Goal: Task Accomplishment & Management: Manage account settings

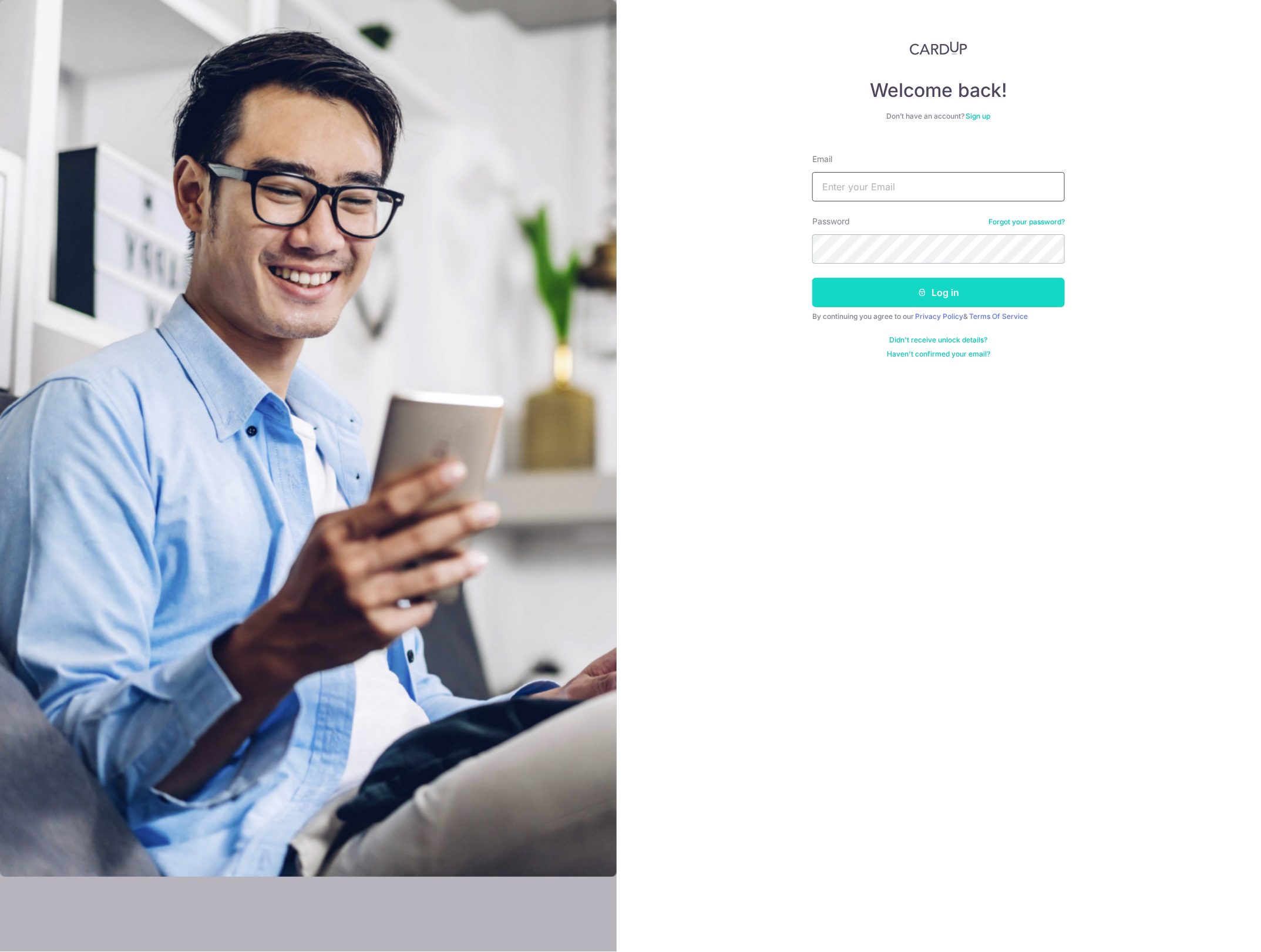
type input "Xcelapt@gmail.com"
click at [949, 298] on button "Log in" at bounding box center [939, 292] width 253 height 29
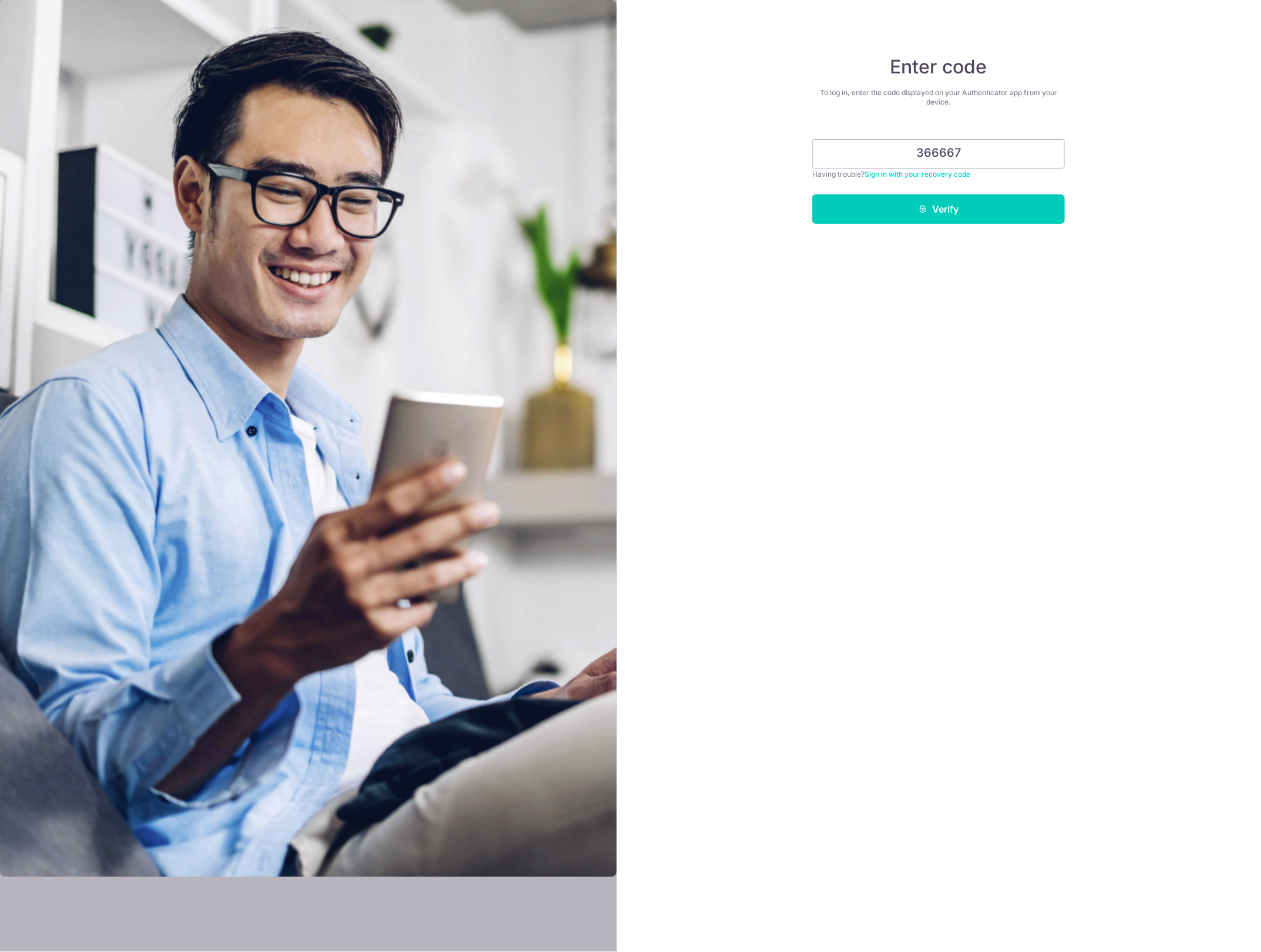
type input "366667"
click at [813, 194] on button "Verify" at bounding box center [939, 209] width 253 height 29
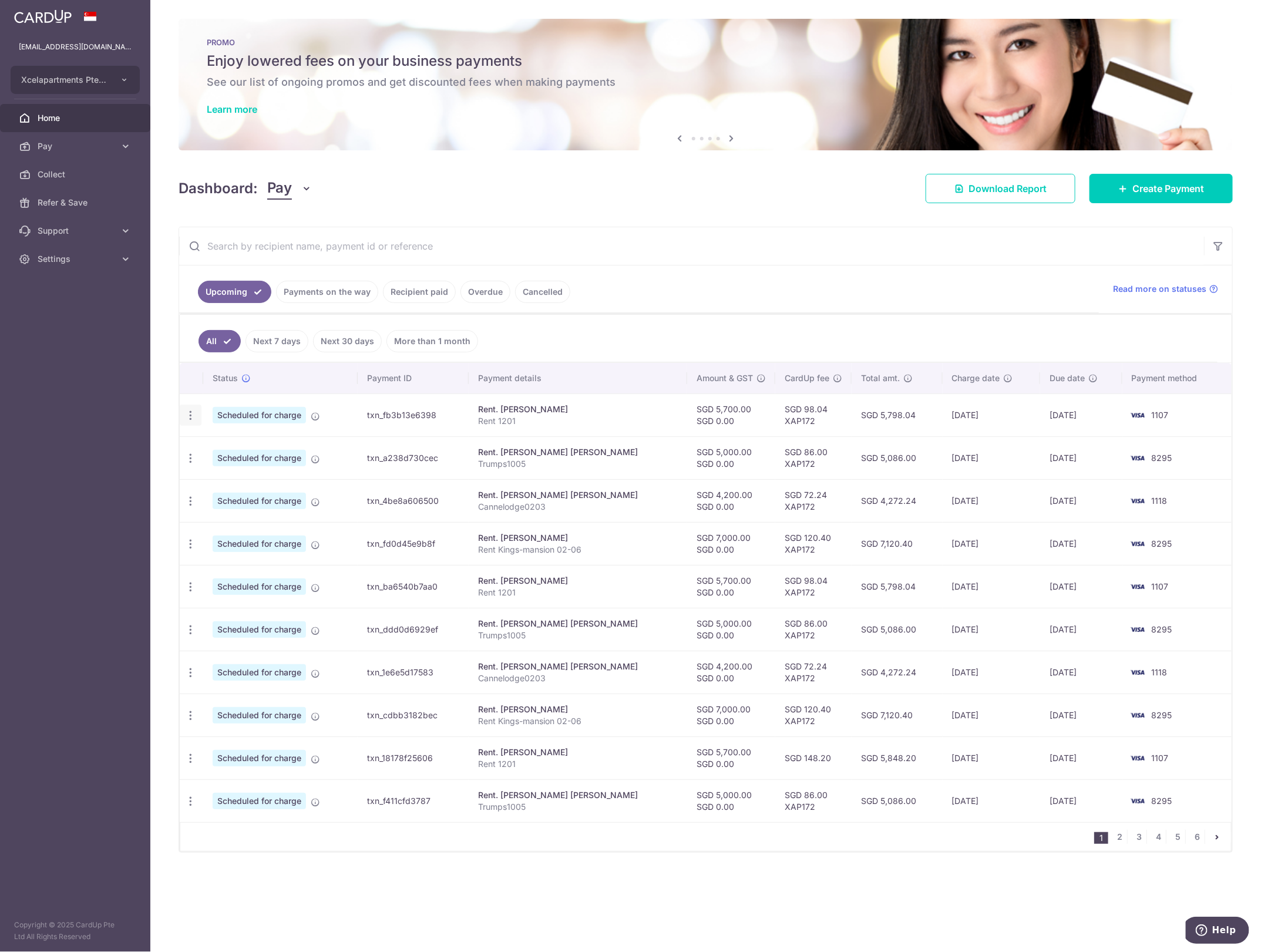
click at [192, 420] on icon "button" at bounding box center [191, 416] width 12 height 12
click at [218, 455] on span "Update payment" at bounding box center [253, 448] width 80 height 14
radio input "true"
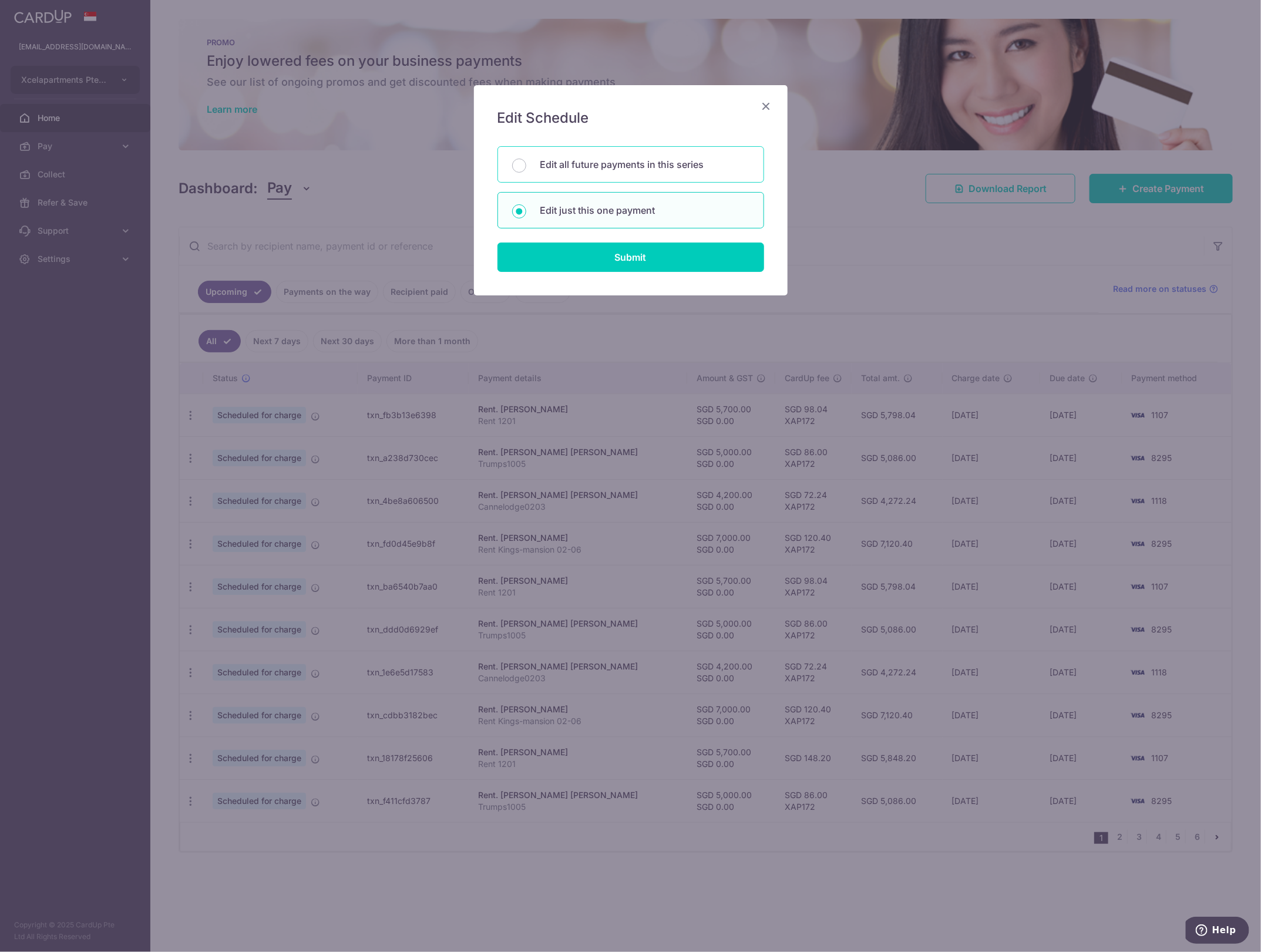
click at [670, 168] on p "Edit all future payments in this series" at bounding box center [644, 164] width 209 height 14
click at [527, 168] on input "Edit all future payments in this series" at bounding box center [519, 166] width 14 height 14
radio input "true"
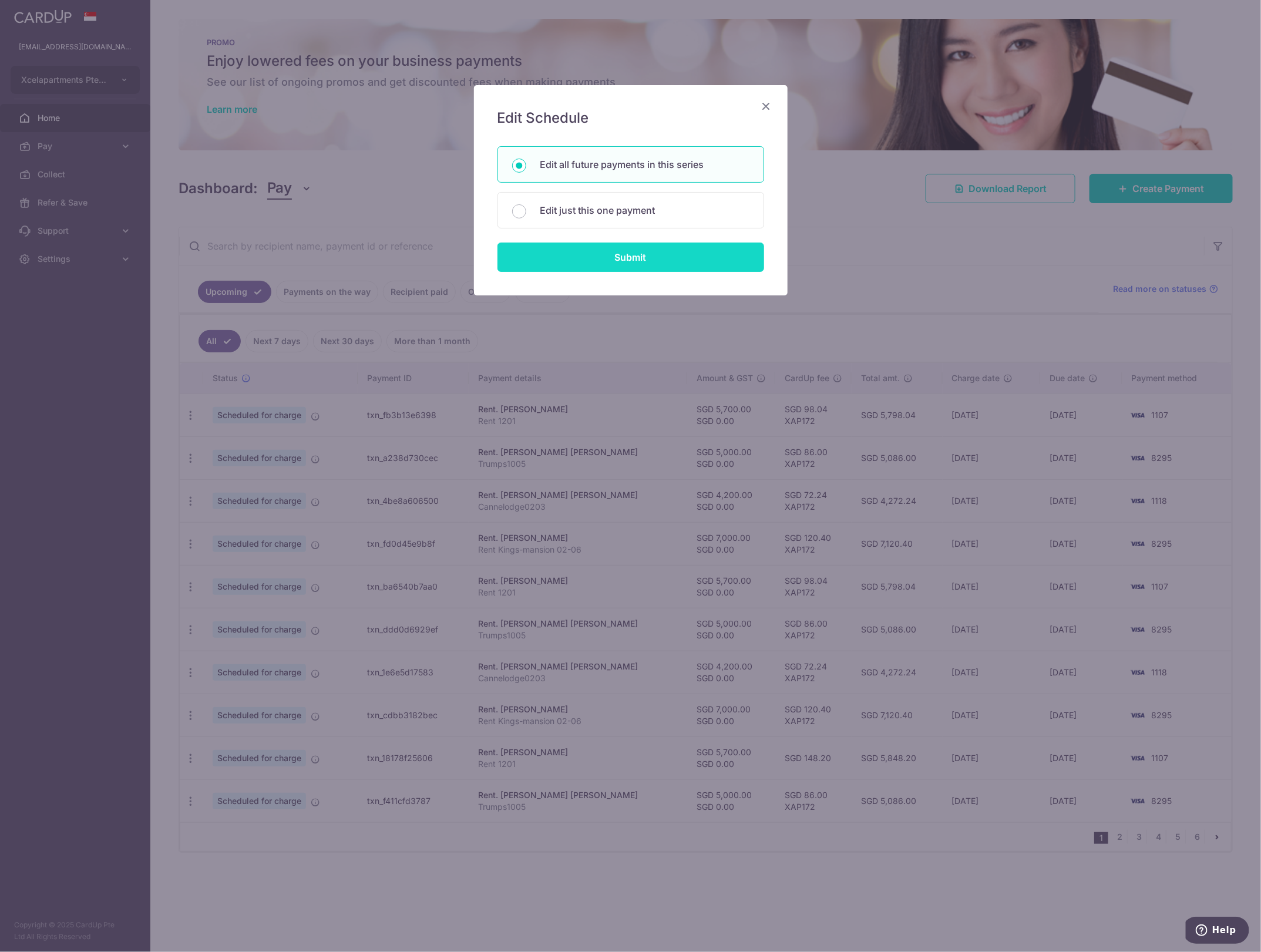
click at [664, 265] on input "Submit" at bounding box center [630, 257] width 266 height 29
radio input "true"
type input "5,700.00"
type input "0.00"
type input "Rent 1201"
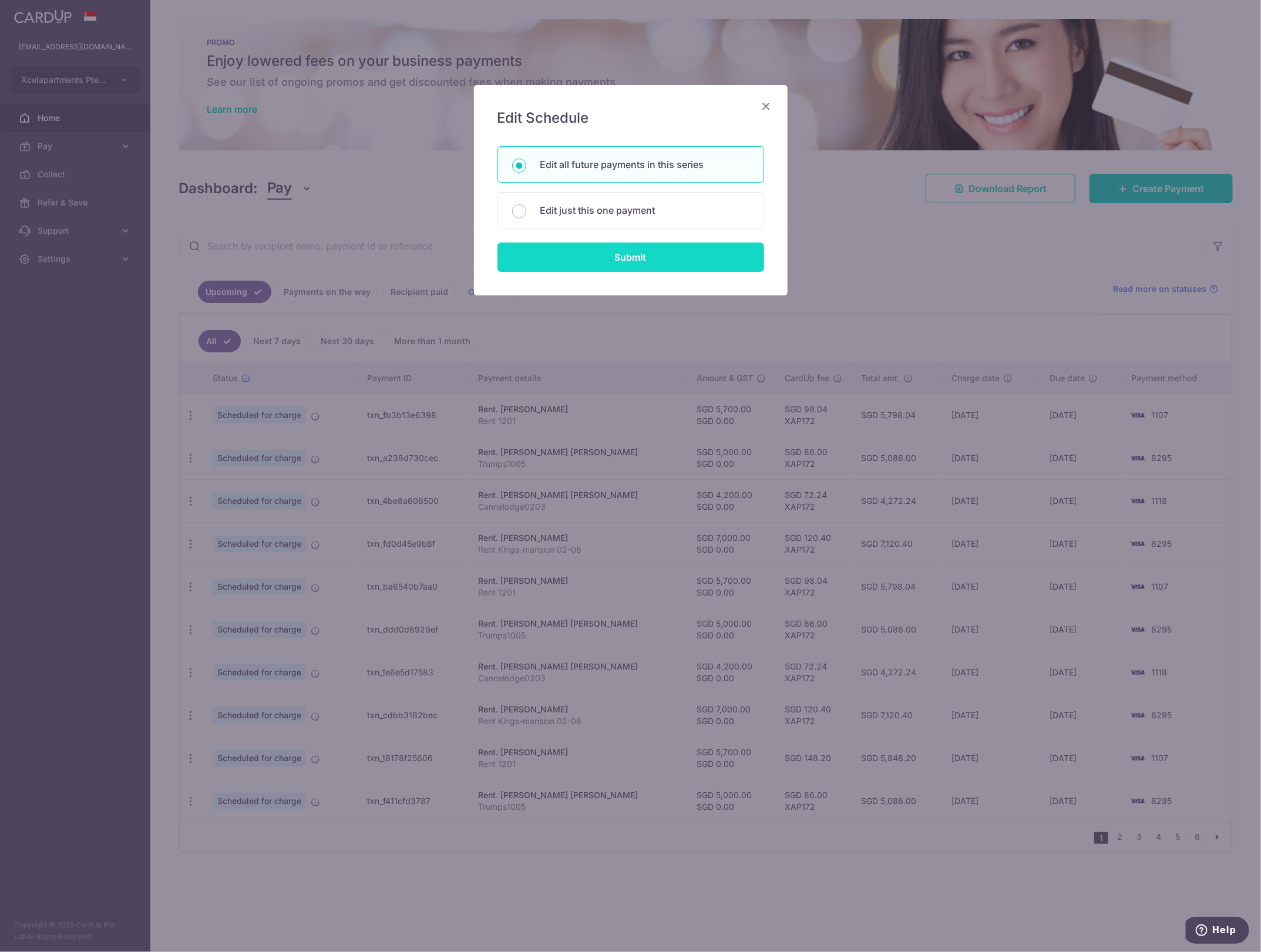
type input "Rent 1201"
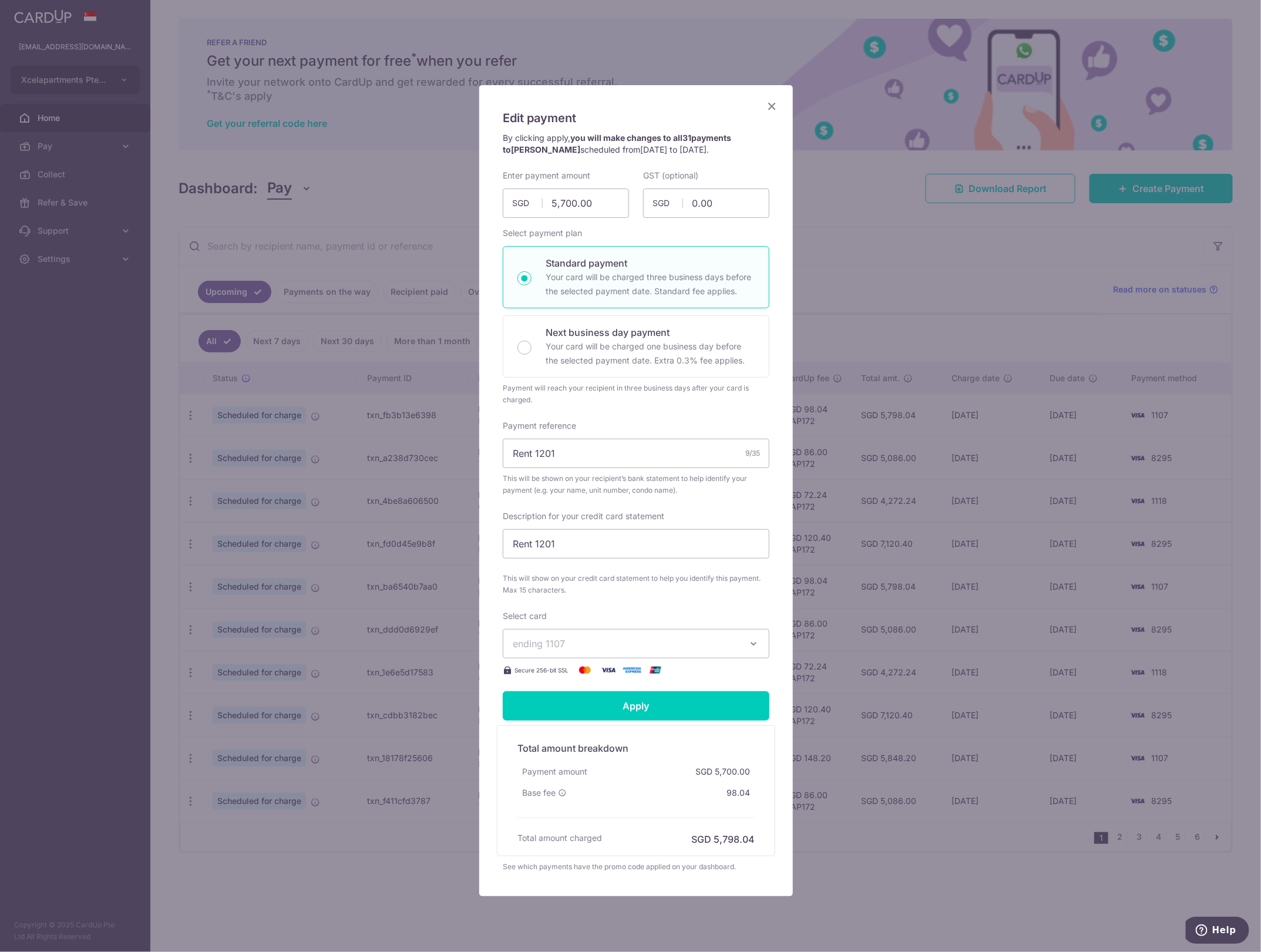
click at [596, 640] on span "ending 1107" at bounding box center [625, 644] width 226 height 14
click at [594, 639] on span "ending 1107" at bounding box center [625, 644] width 226 height 14
click at [768, 101] on icon "Close" at bounding box center [771, 106] width 14 height 15
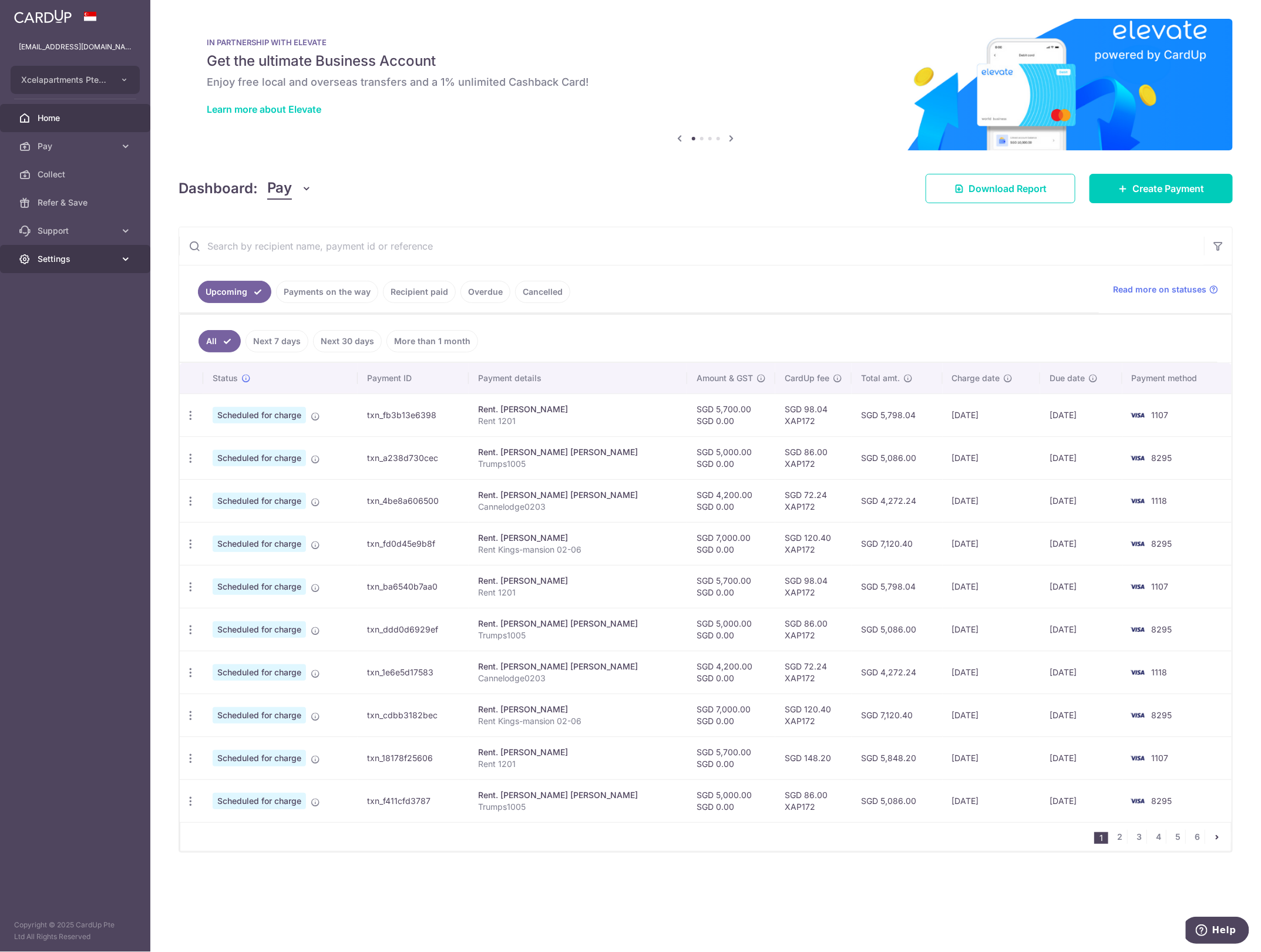
click at [53, 259] on span "Settings" at bounding box center [76, 259] width 77 height 12
click at [60, 284] on span "Account" at bounding box center [76, 288] width 77 height 12
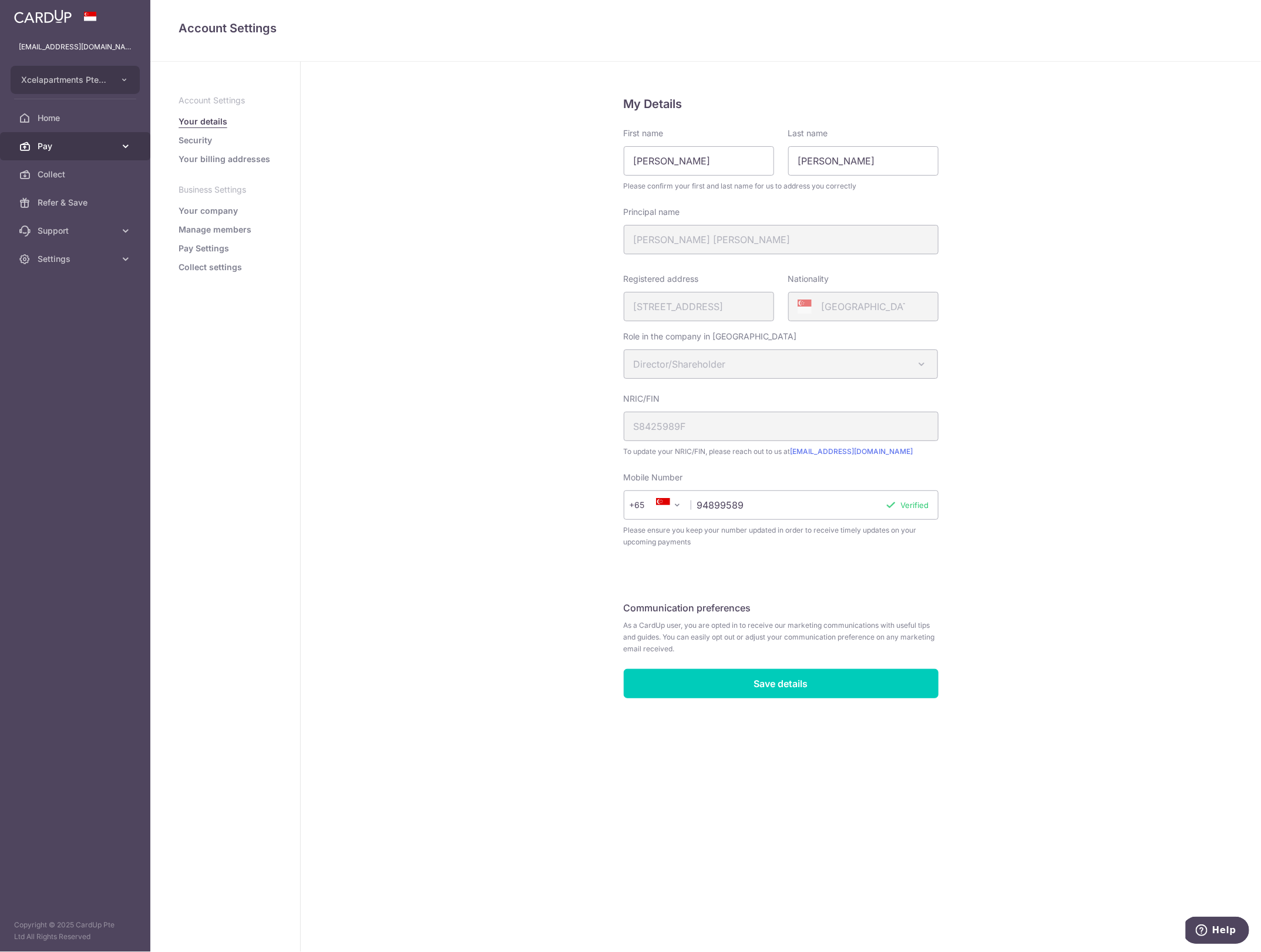
click at [60, 153] on link "Pay" at bounding box center [75, 146] width 150 height 28
click at [60, 251] on link "Cards" at bounding box center [75, 259] width 150 height 28
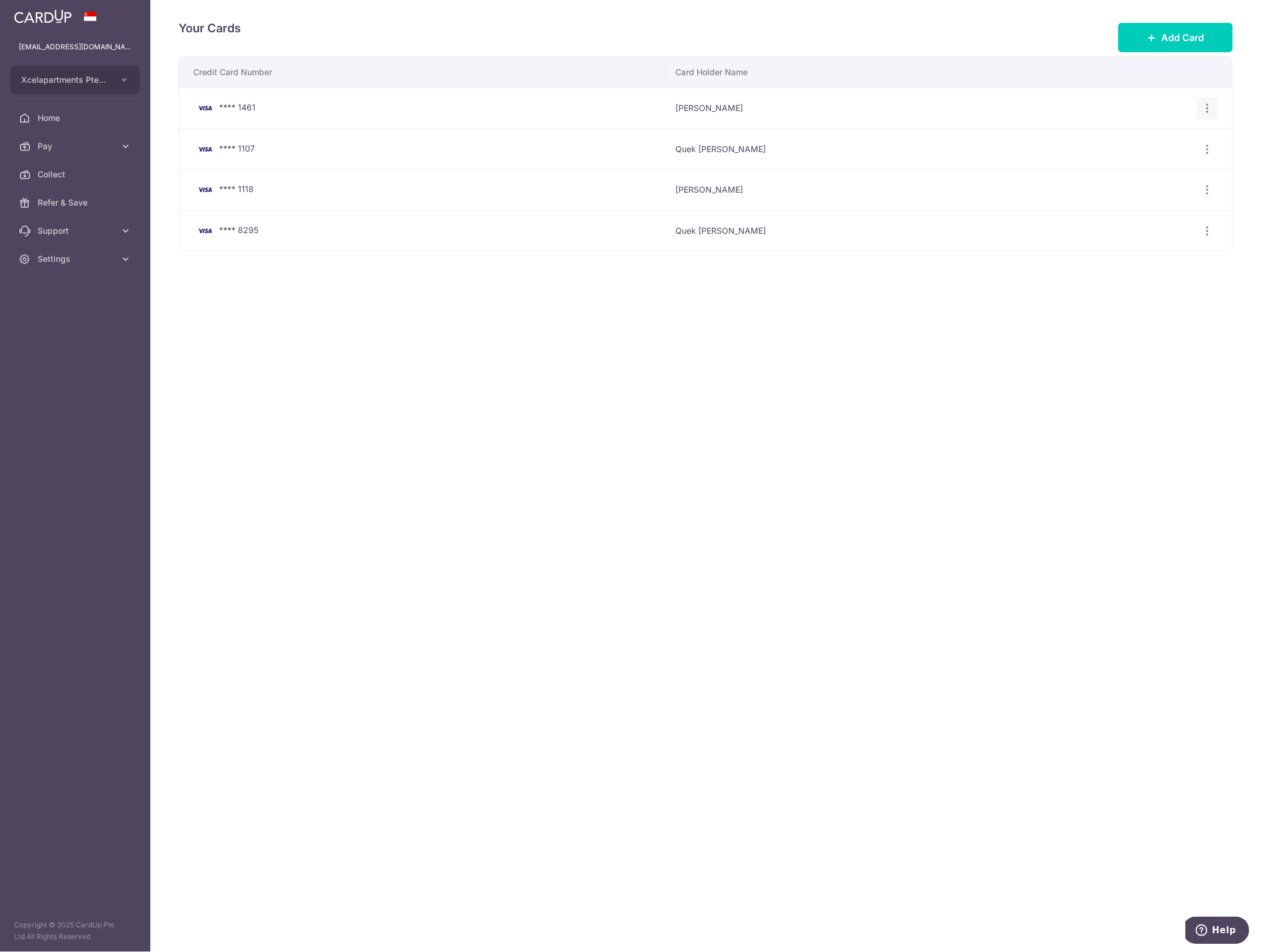
click at [1210, 116] on div "View/Edit Delete" at bounding box center [1208, 108] width 21 height 21
click at [1208, 110] on icon "button" at bounding box center [1208, 108] width 12 height 12
click at [1134, 174] on span "Delete" at bounding box center [1168, 169] width 80 height 14
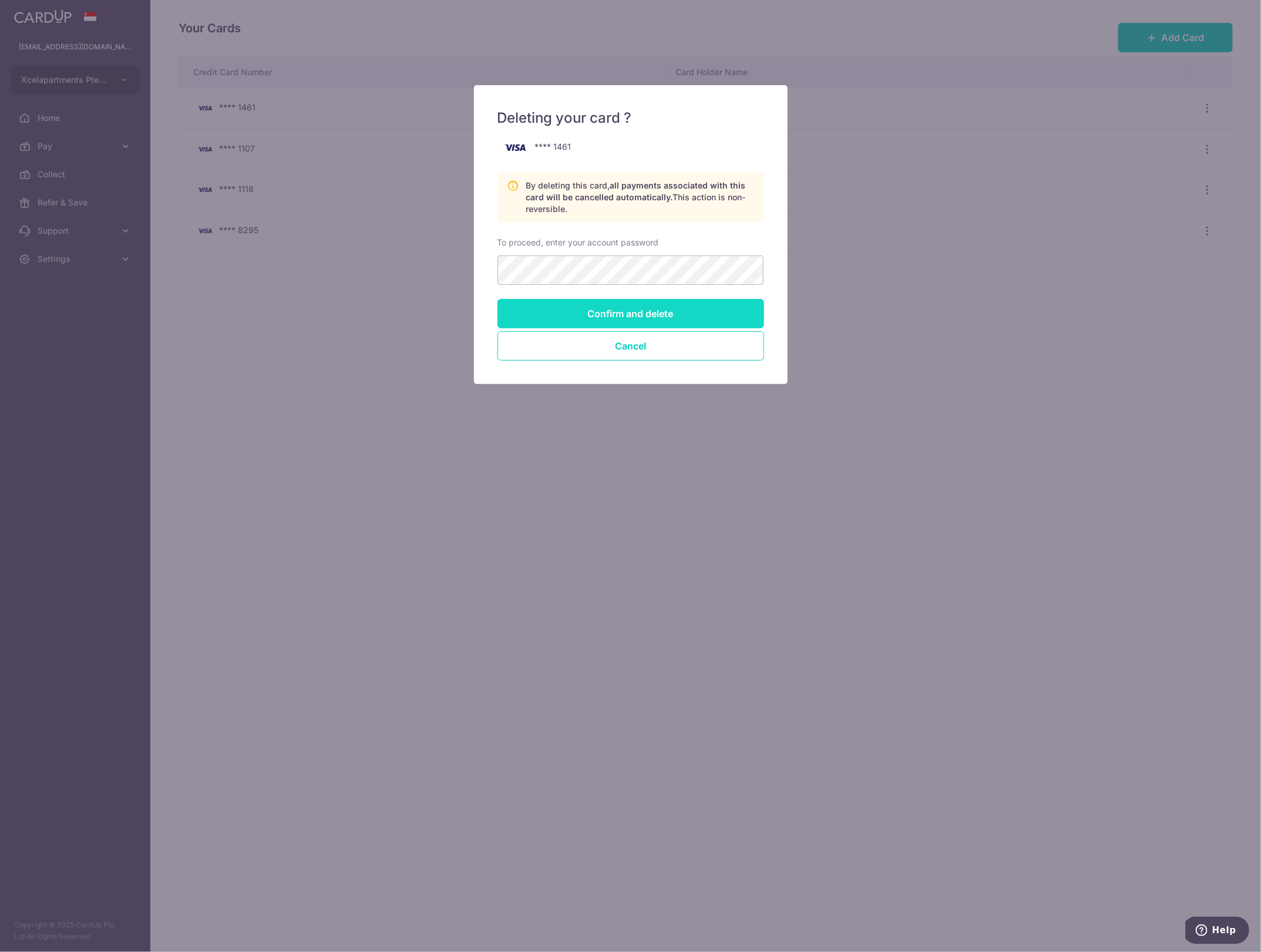
click at [541, 315] on input "Confirm and delete" at bounding box center [630, 314] width 266 height 29
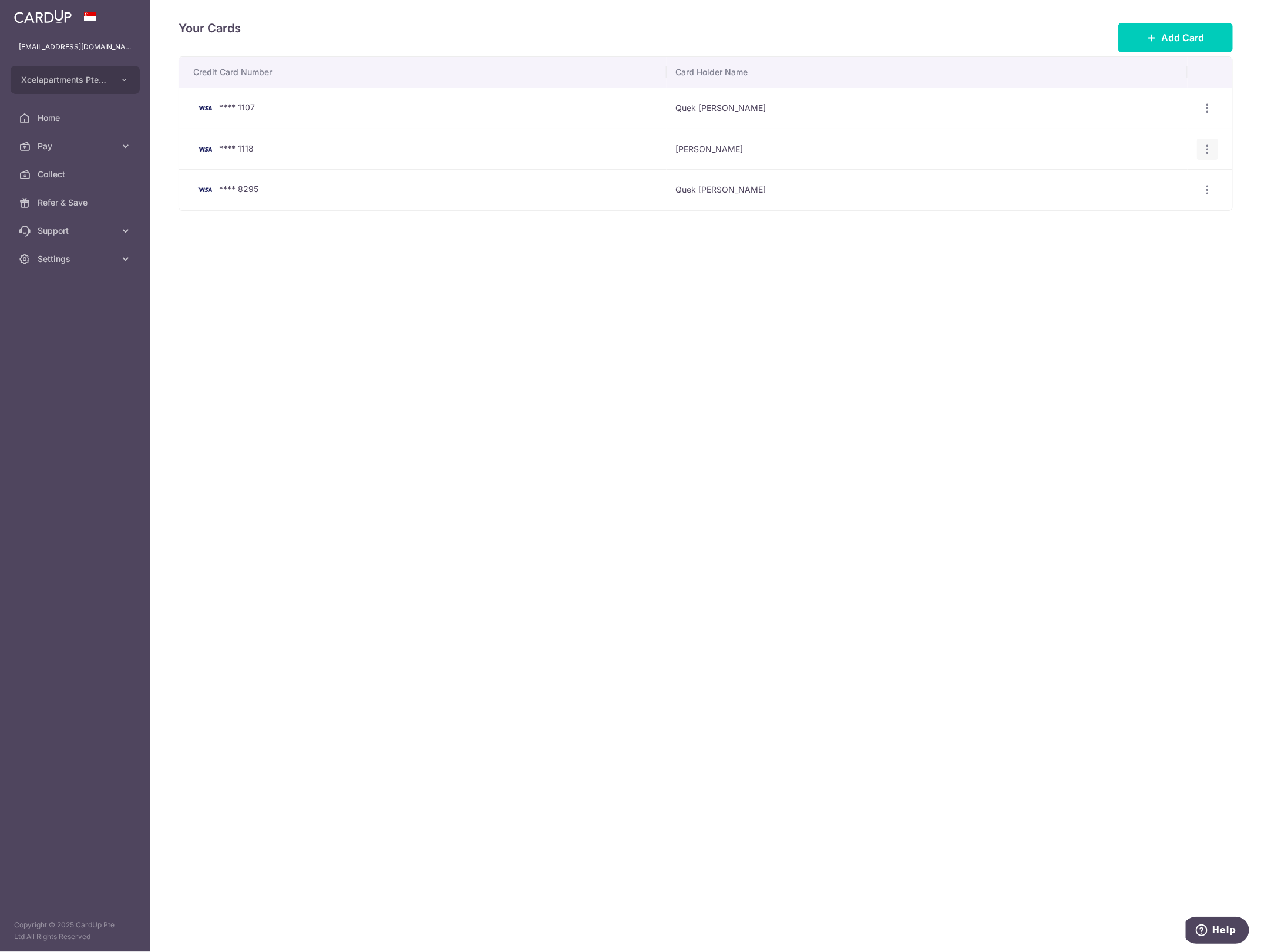
click at [1197, 150] on div "View/Edit Delete" at bounding box center [1208, 149] width 21 height 21
click at [1205, 154] on icon "button" at bounding box center [1208, 150] width 12 height 12
click at [1161, 203] on link "Delete" at bounding box center [1156, 210] width 122 height 28
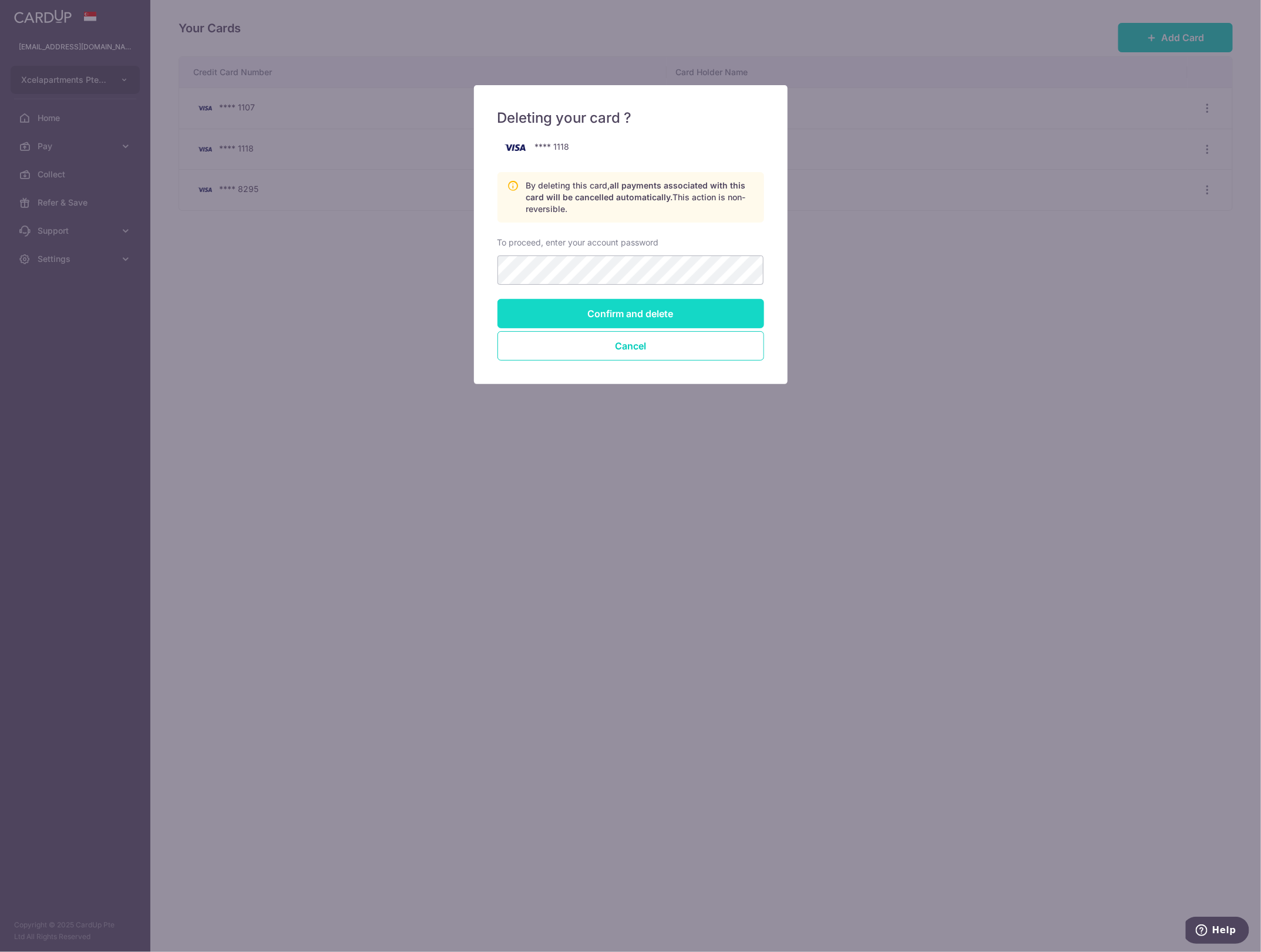
click at [541, 319] on input "Confirm and delete" at bounding box center [630, 314] width 266 height 29
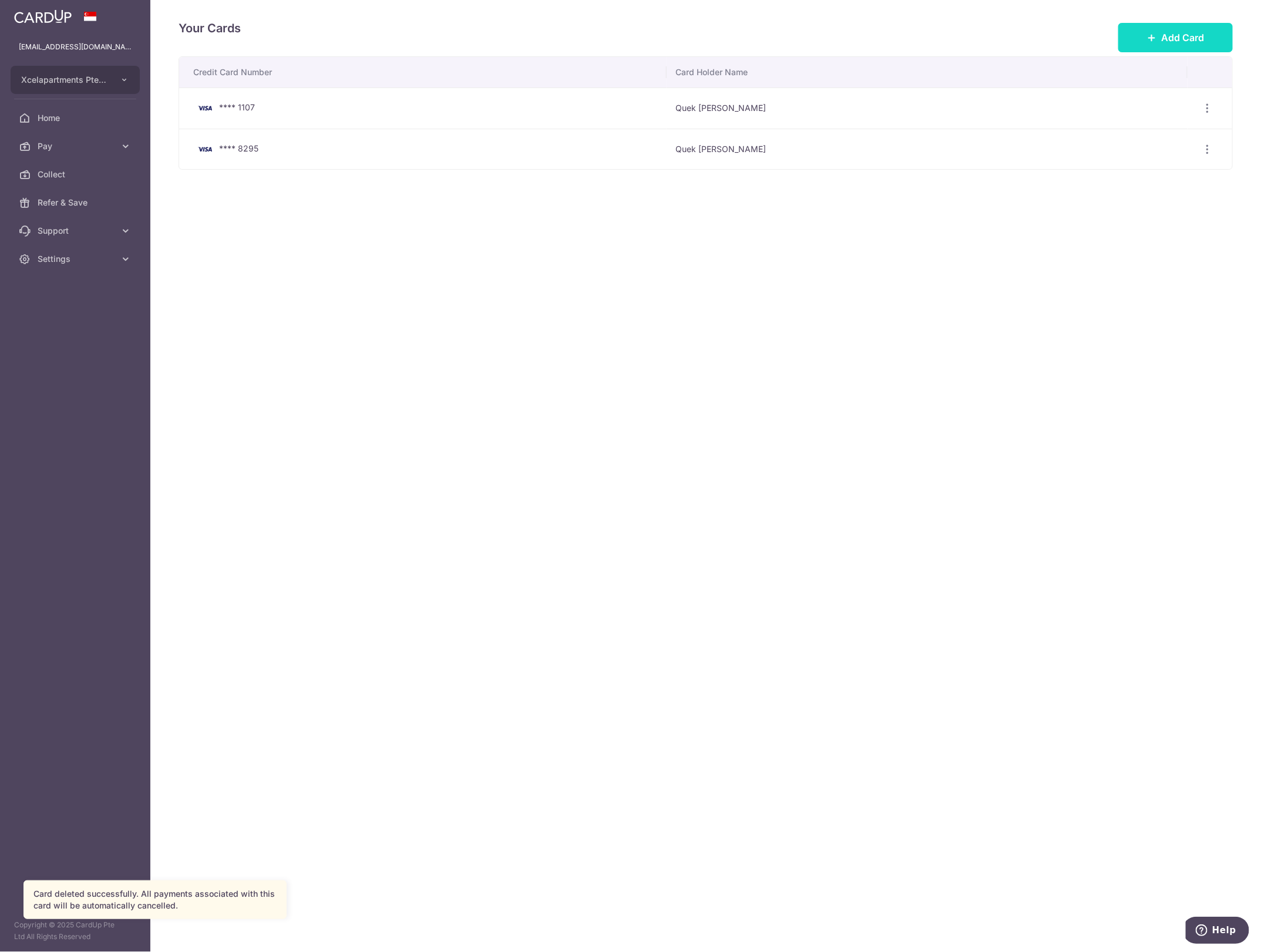
click at [1145, 38] on button "Add Card" at bounding box center [1175, 38] width 114 height 29
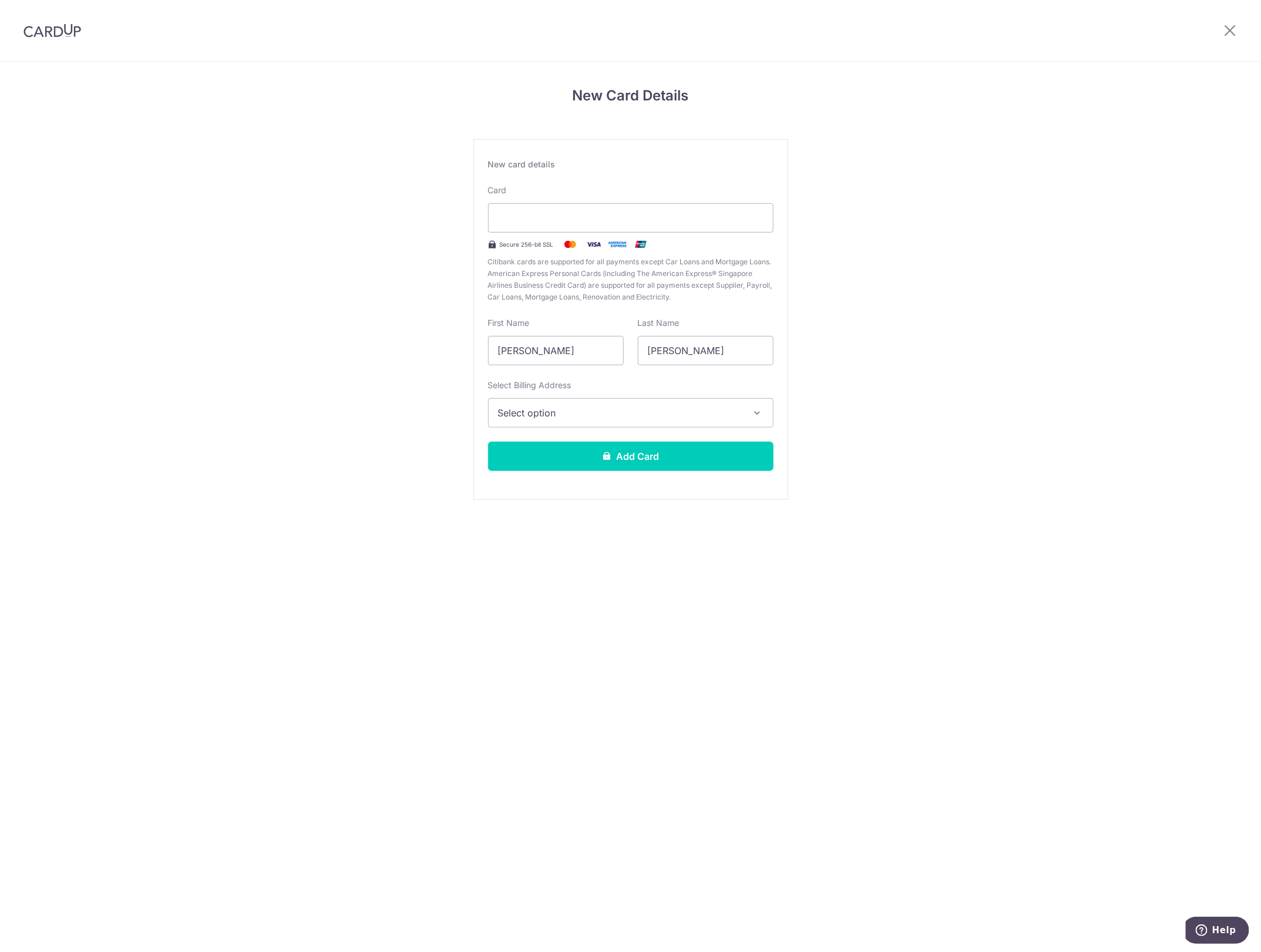
drag, startPoint x: 506, startPoint y: 300, endPoint x: 520, endPoint y: 311, distance: 17.8
click at [507, 300] on span "Citibank cards are supported for all payments except Car Loans and Mortgage Loa…" at bounding box center [630, 279] width 285 height 47
click at [594, 417] on span "Select option" at bounding box center [620, 412] width 244 height 14
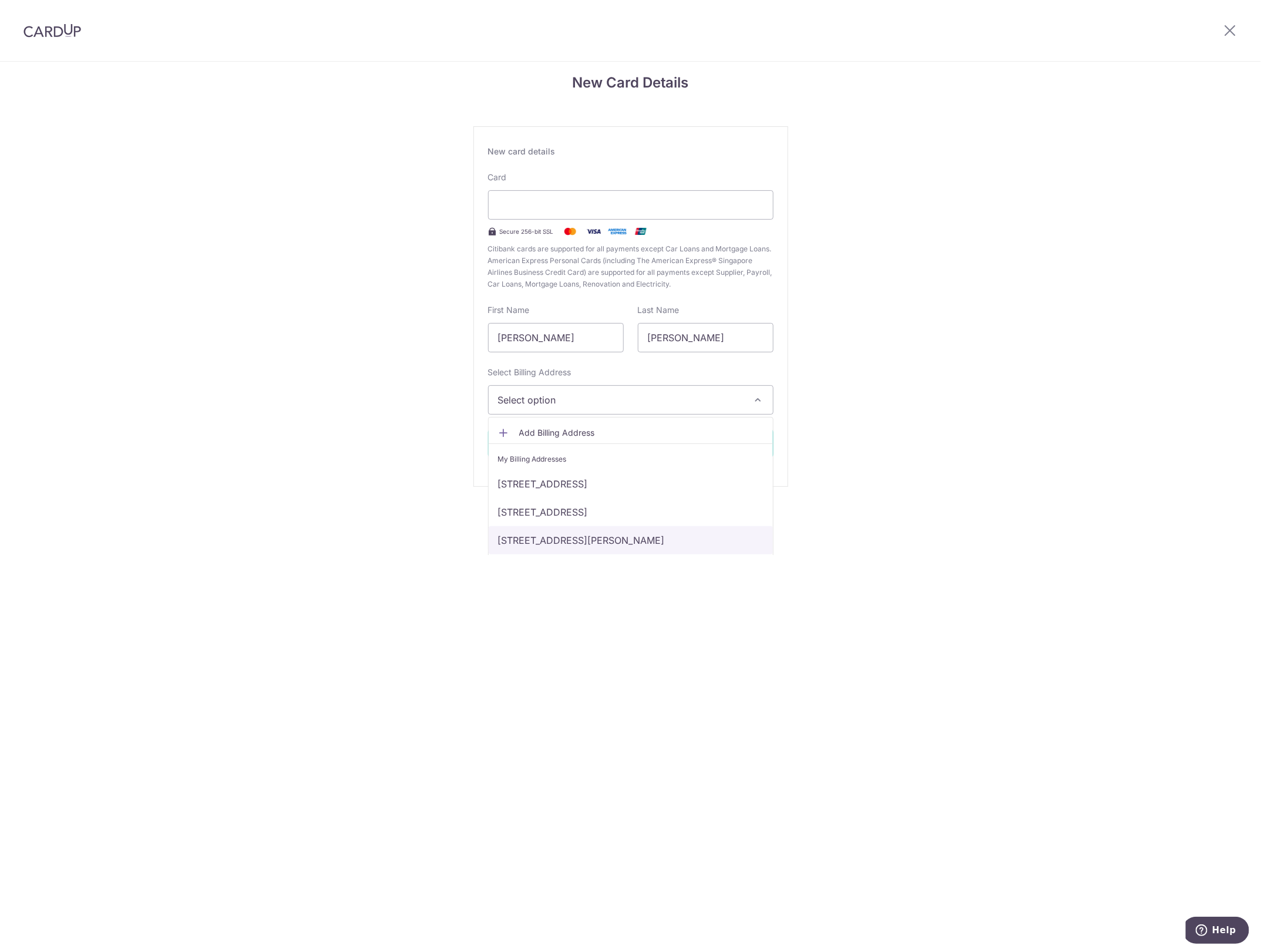
scroll to position [18, 0]
click at [576, 427] on span "Add Billing Address" at bounding box center [641, 429] width 244 height 12
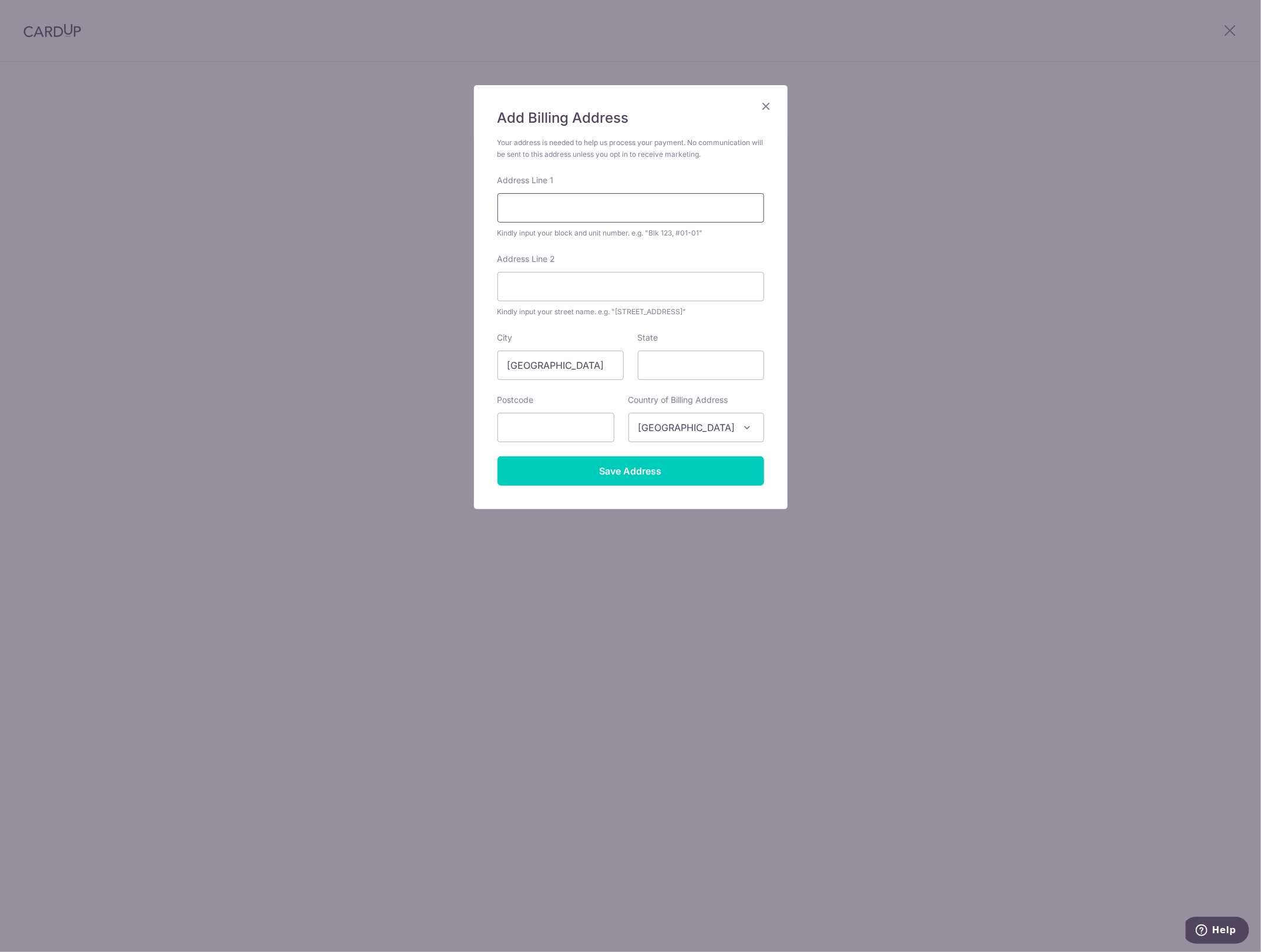
click at [596, 212] on input "Address Line 1" at bounding box center [630, 208] width 266 height 29
type input "66 marine parade road 06-15"
click at [563, 432] on input "449301" at bounding box center [556, 428] width 117 height 29
type input "449300"
click at [525, 457] on input "Save Address" at bounding box center [630, 471] width 266 height 29
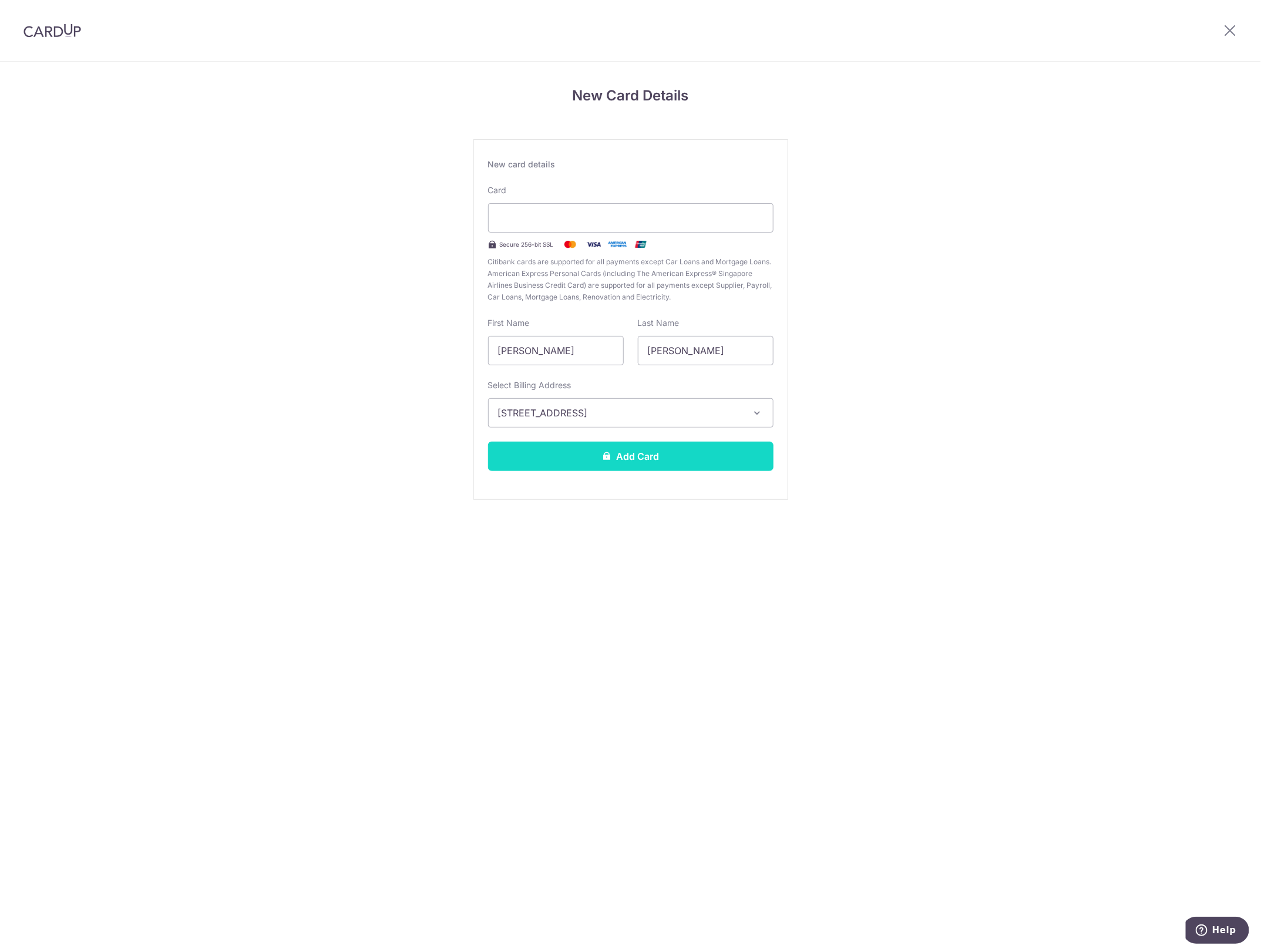
click at [664, 456] on button "Add Card" at bounding box center [630, 456] width 285 height 29
click at [629, 456] on button "Add Card" at bounding box center [630, 456] width 285 height 29
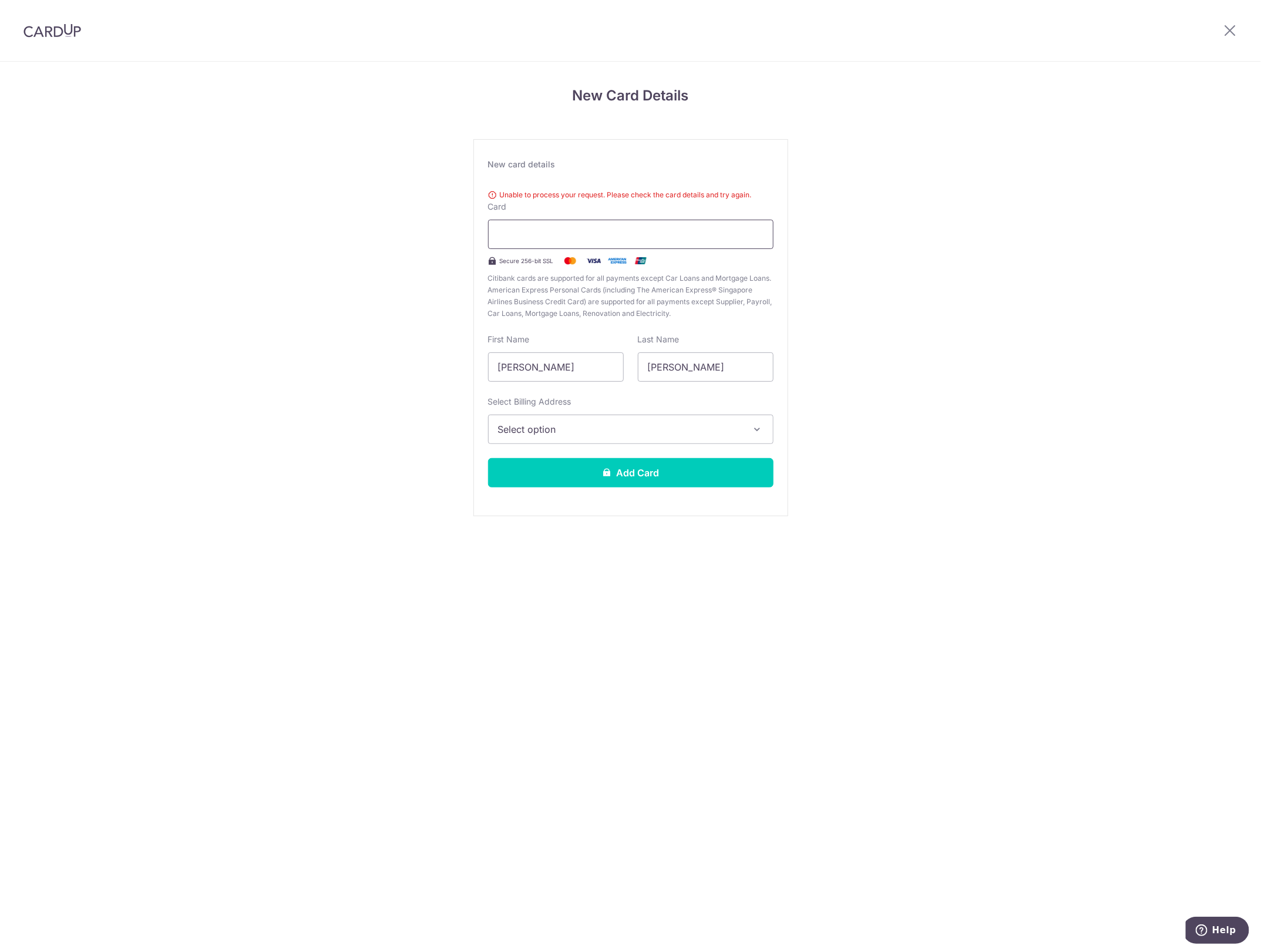
click at [580, 223] on div at bounding box center [630, 235] width 285 height 29
click at [850, 217] on div "New Card Details New card details Unable to process your request. Please check …" at bounding box center [630, 317] width 1261 height 510
drag, startPoint x: 592, startPoint y: 369, endPoint x: 374, endPoint y: 362, distance: 218.1
click at [374, 363] on div "New Card Details New card details Unable to process your request. Please check …" at bounding box center [630, 317] width 1261 height 510
type input "[PERSON_NAME]"
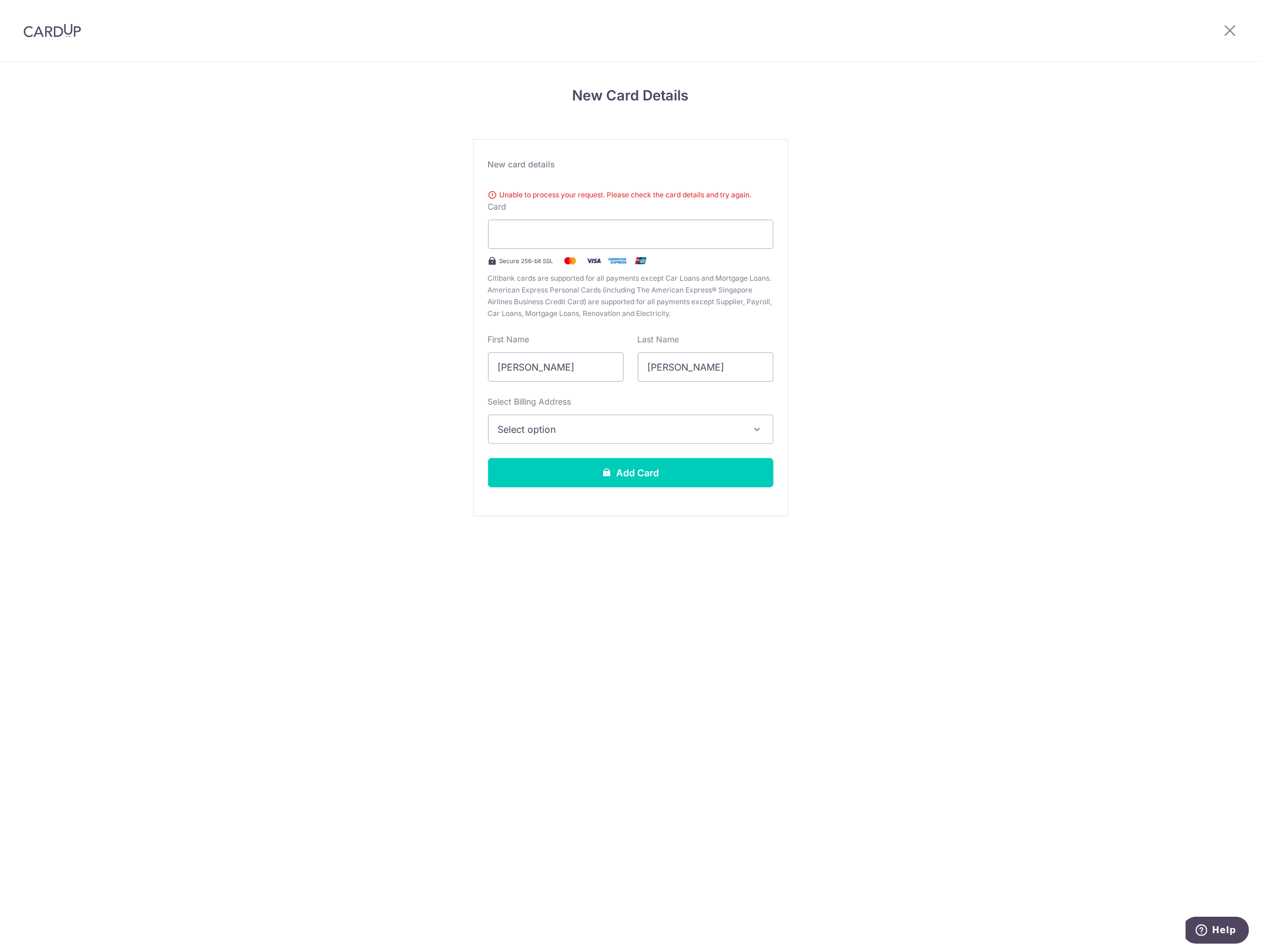
click at [364, 362] on div "New Card Details New card details Unable to process your request. Please check …" at bounding box center [630, 317] width 1261 height 510
click at [643, 426] on span "Select option" at bounding box center [620, 430] width 244 height 14
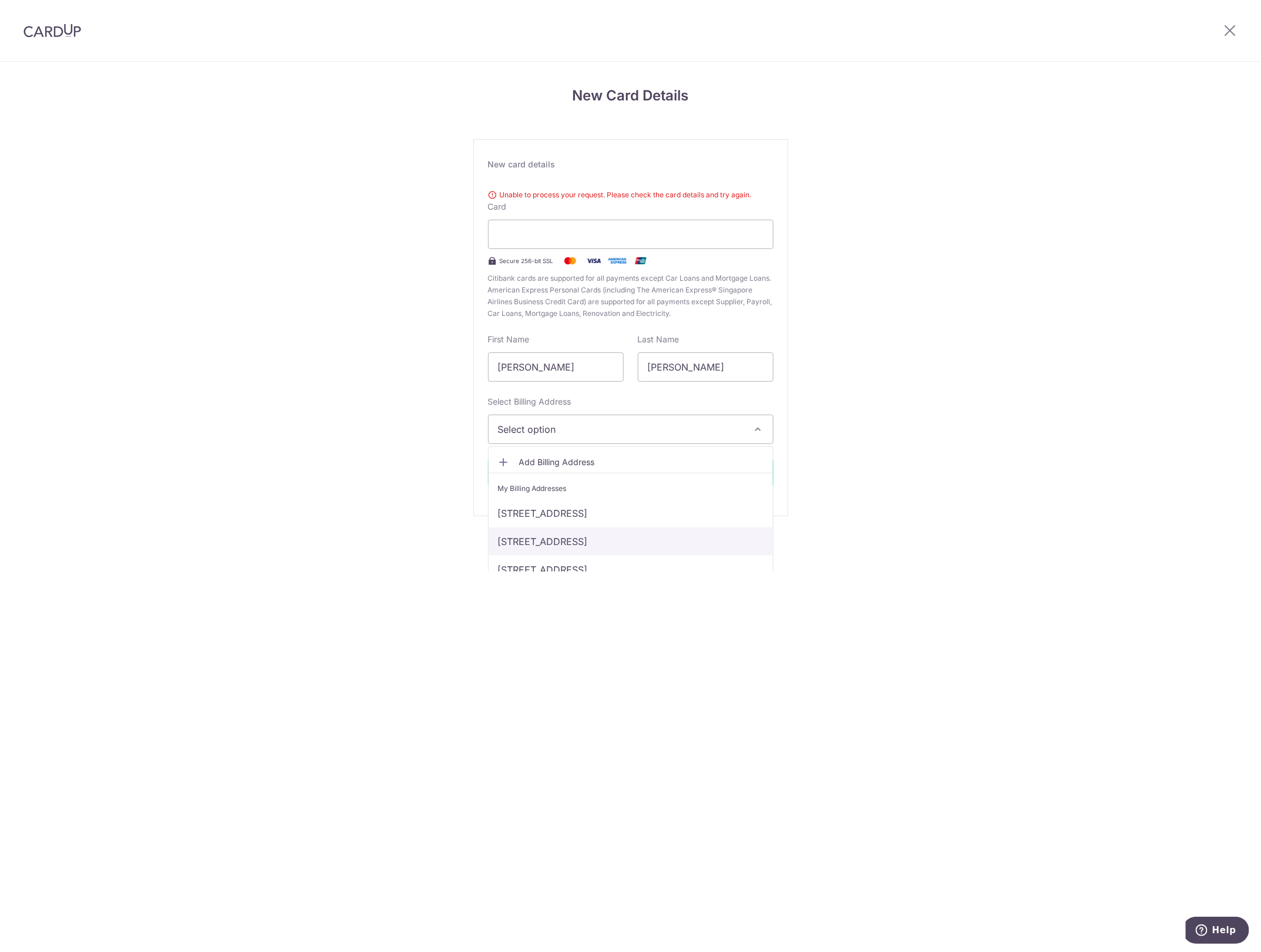
click at [648, 547] on link "[STREET_ADDRESS]" at bounding box center [630, 541] width 284 height 28
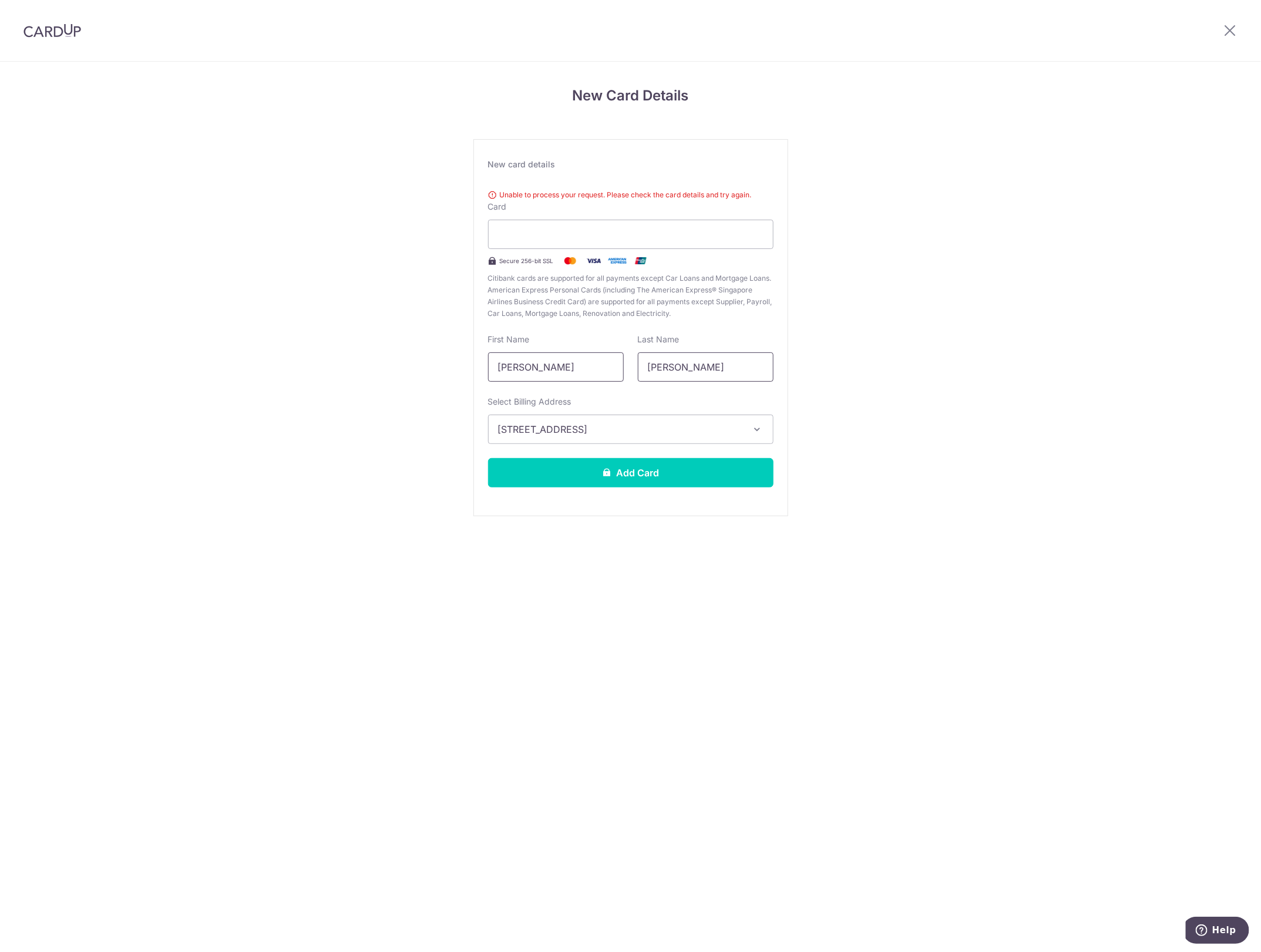
drag, startPoint x: 701, startPoint y: 368, endPoint x: 569, endPoint y: 370, distance: 132.0
click at [585, 369] on div "First Name Wayne Last Name Wayne" at bounding box center [630, 357] width 300 height 48
type input "q"
click at [627, 470] on button "Add Card" at bounding box center [630, 473] width 285 height 29
click at [594, 442] on button "Select option" at bounding box center [630, 430] width 285 height 29
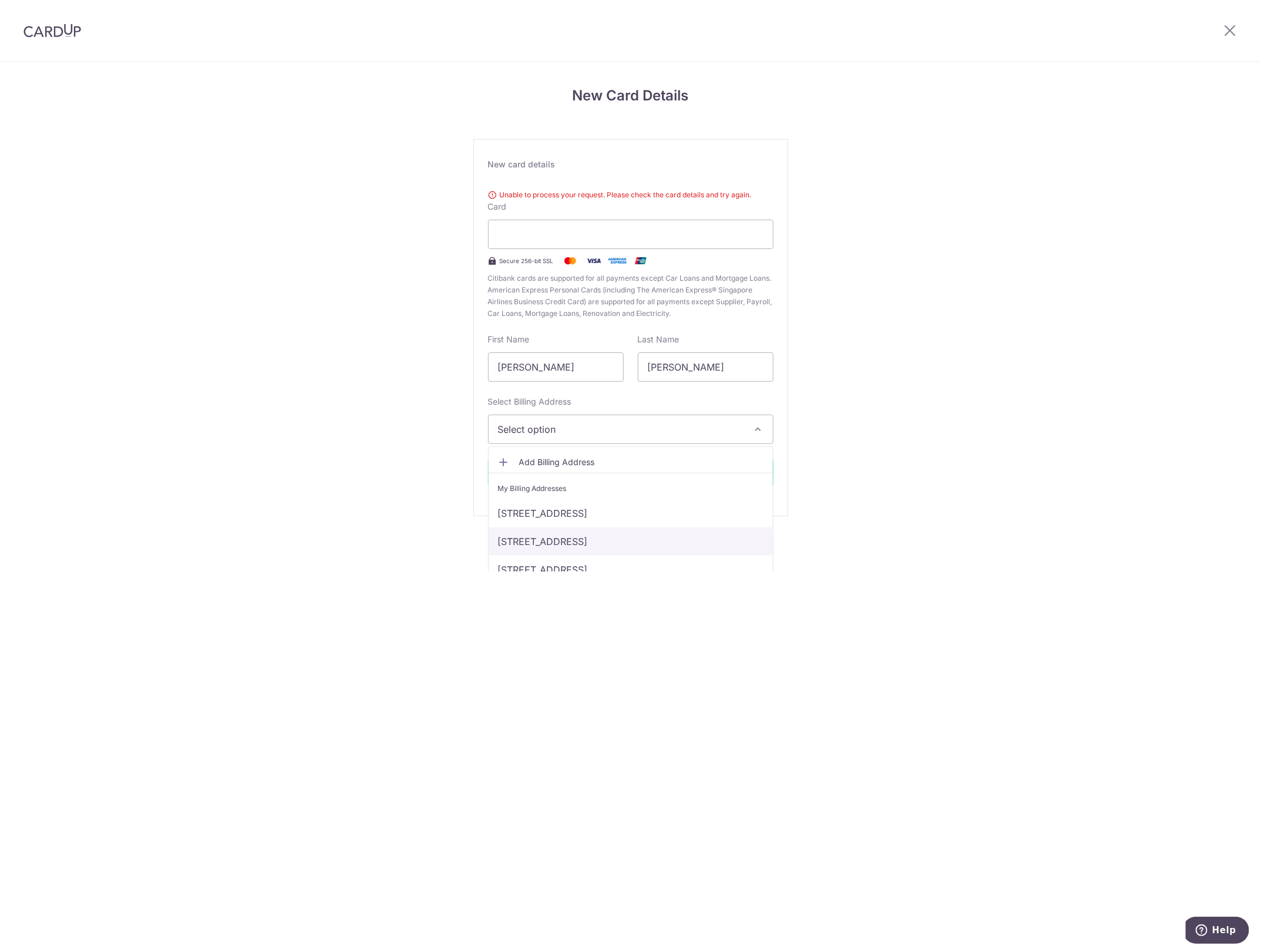
drag, startPoint x: 629, startPoint y: 536, endPoint x: 623, endPoint y: 530, distance: 8.5
click at [630, 538] on link "66 marine parade road 06-15, Singapore, Singapore-449300" at bounding box center [630, 541] width 284 height 28
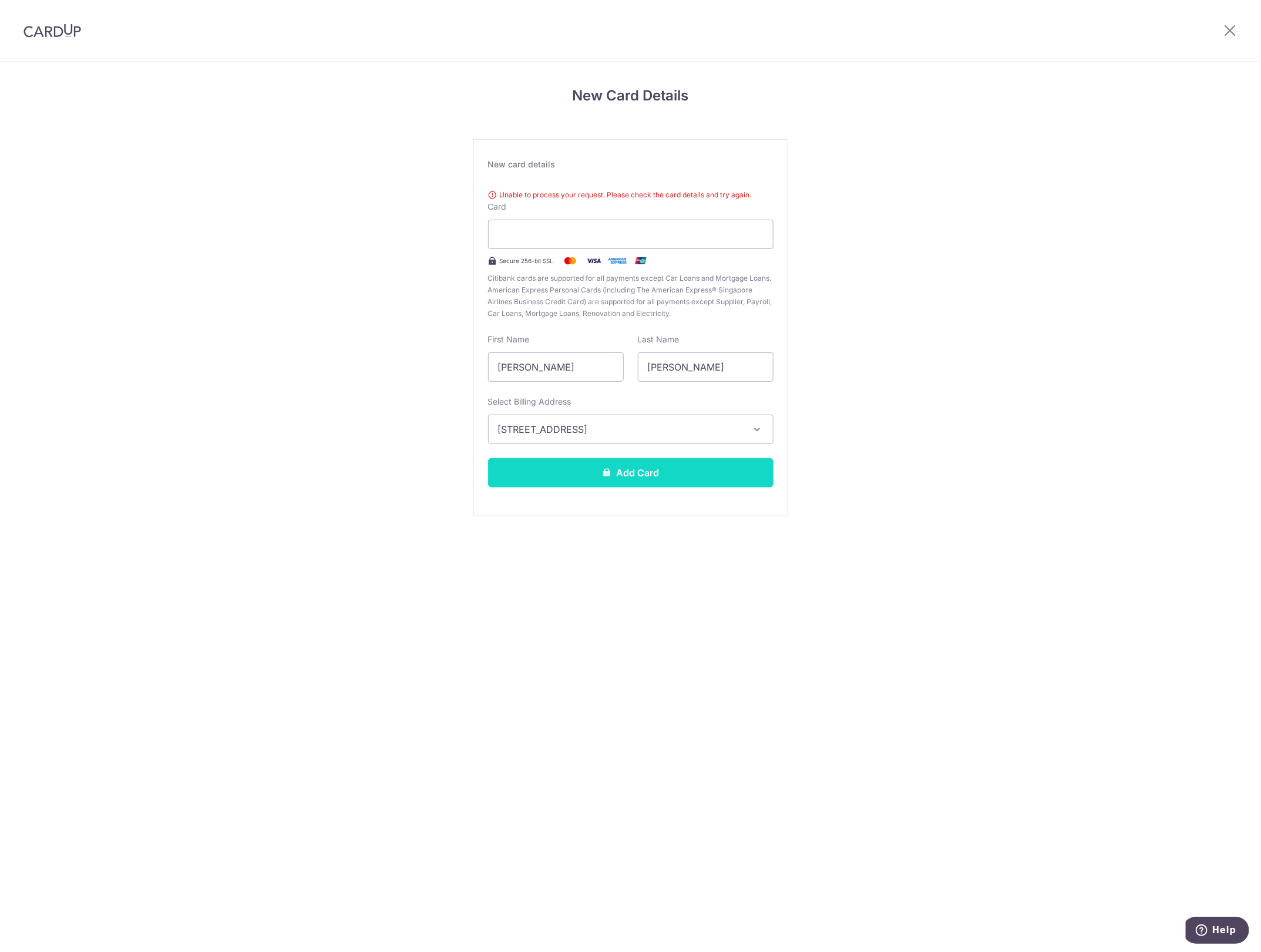
click at [528, 466] on button "Add Card" at bounding box center [630, 473] width 285 height 29
click at [39, 25] on img at bounding box center [52, 30] width 58 height 14
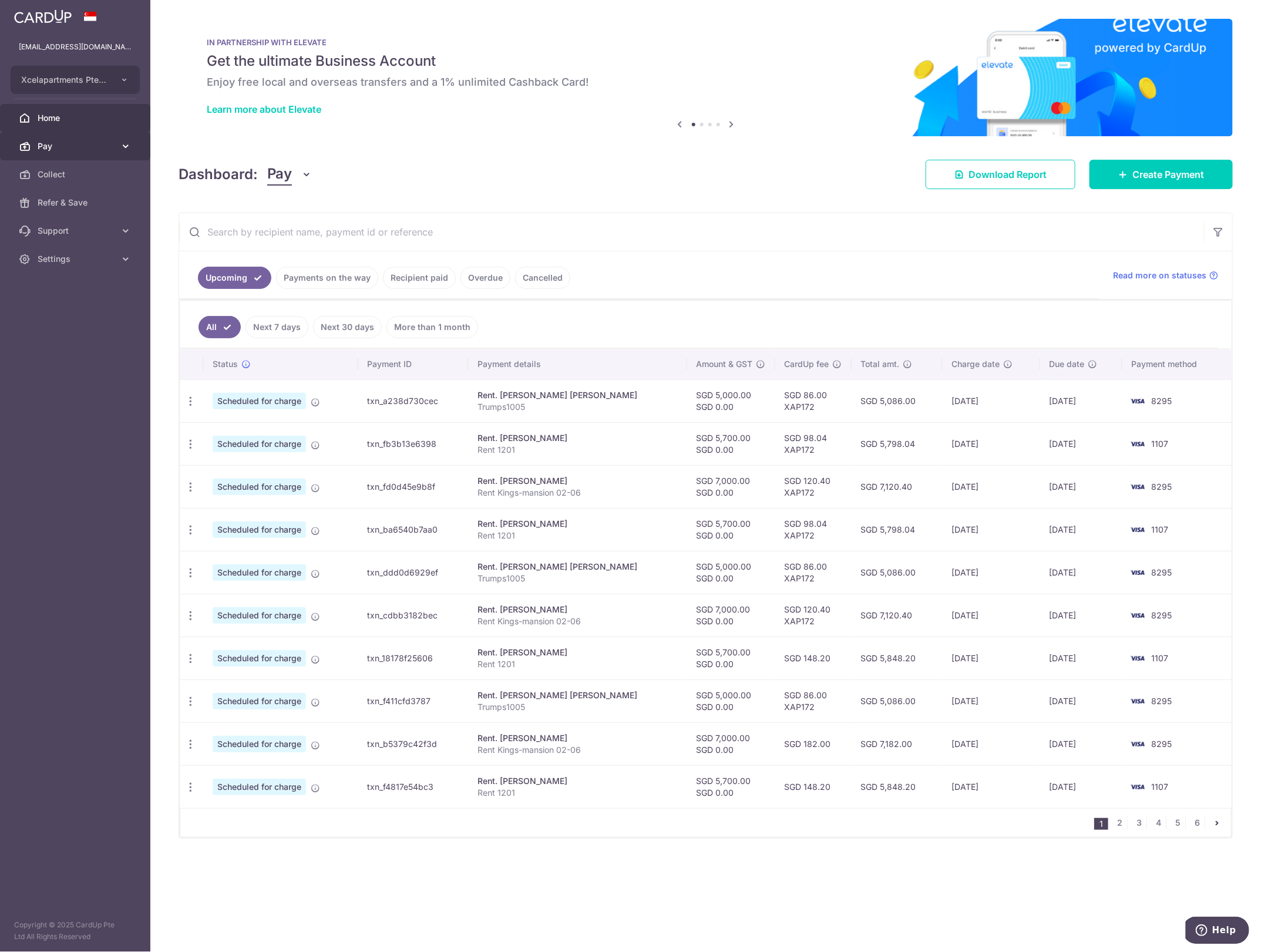
click at [92, 148] on span "Pay" at bounding box center [76, 146] width 77 height 12
click at [48, 248] on link "Cards" at bounding box center [75, 259] width 150 height 28
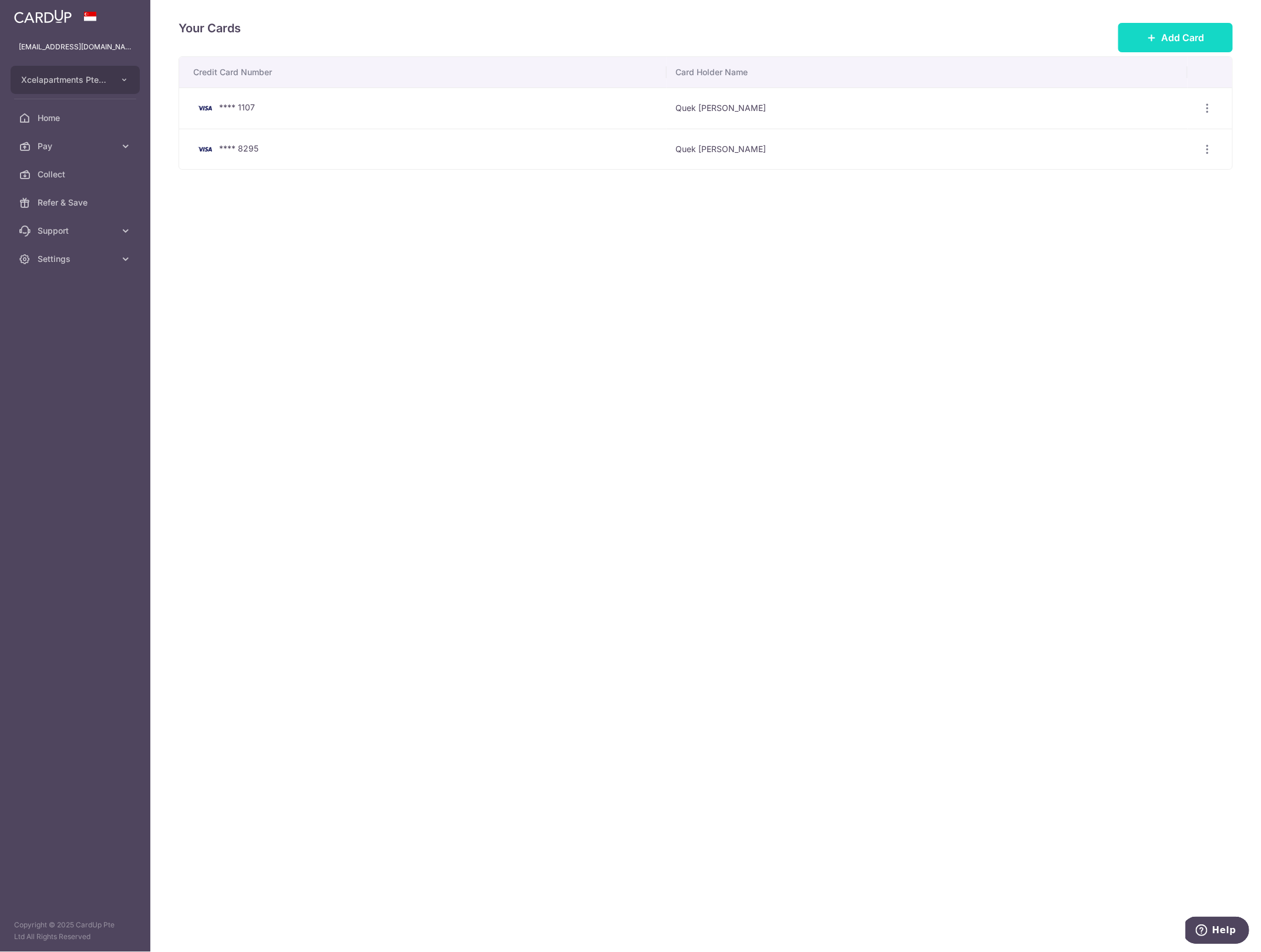
click at [1185, 40] on span "Add Card" at bounding box center [1183, 38] width 43 height 14
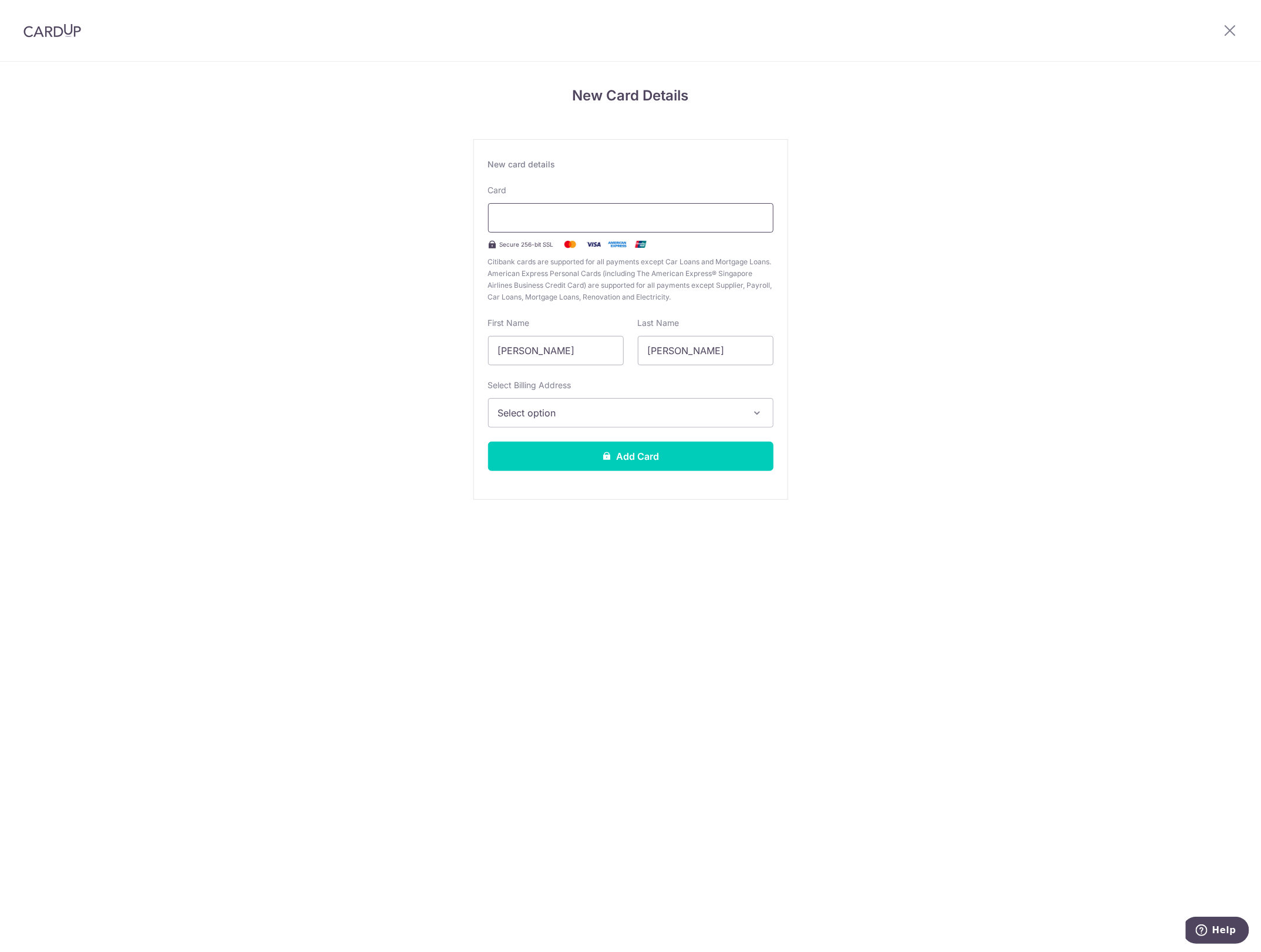
click at [591, 209] on div at bounding box center [630, 218] width 285 height 29
click at [612, 420] on span "Select option" at bounding box center [620, 412] width 244 height 14
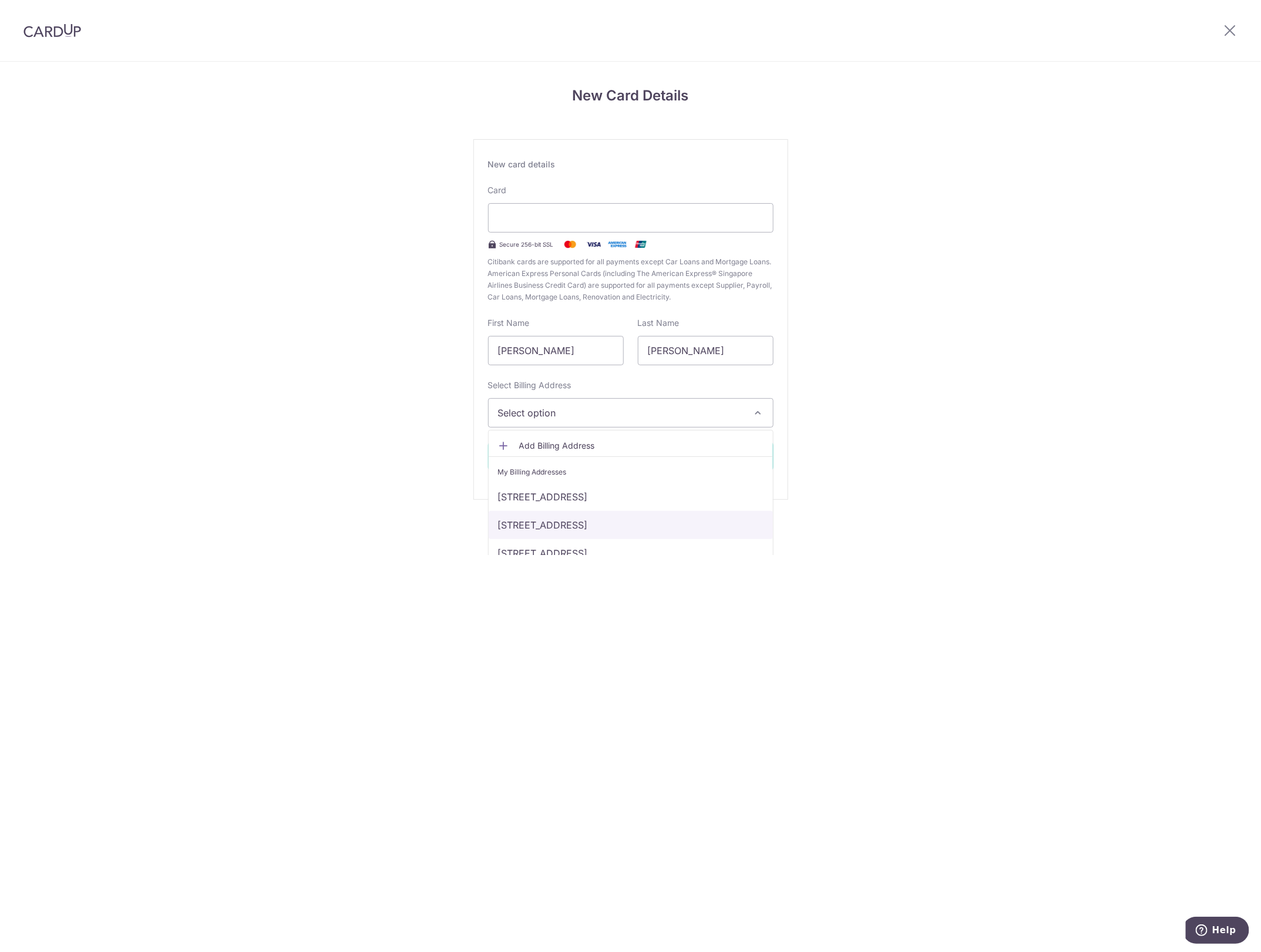
click at [594, 529] on link "[STREET_ADDRESS]" at bounding box center [630, 525] width 284 height 28
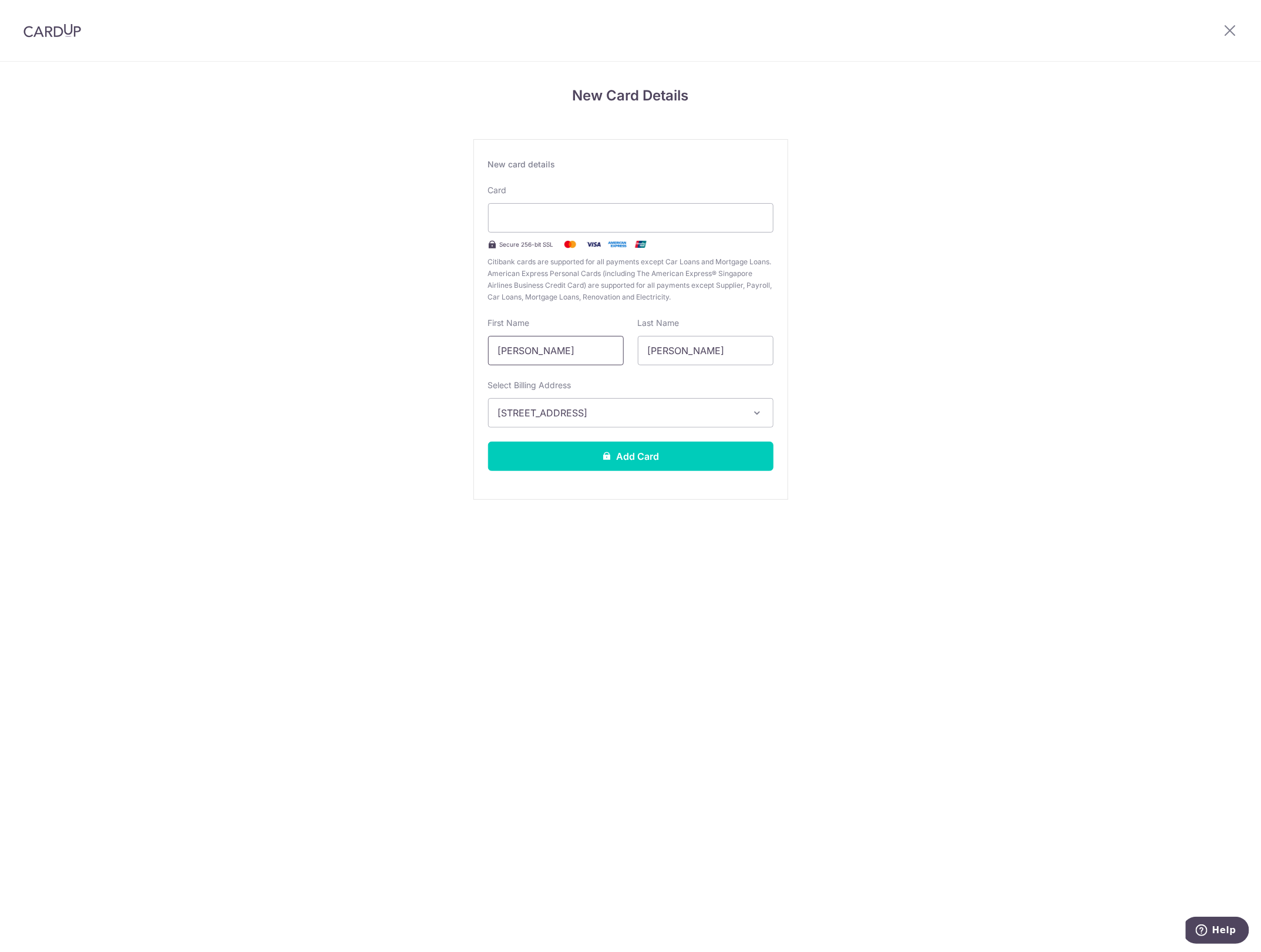
drag, startPoint x: 579, startPoint y: 347, endPoint x: 359, endPoint y: 342, distance: 220.1
click at [393, 343] on div "New Card Details New card details Card Secure 256-bit SSL Citibank cards are su…" at bounding box center [630, 308] width 1261 height 493
type input "[PERSON_NAME]"
type input "quek"
click at [612, 453] on button "Add Card" at bounding box center [630, 456] width 285 height 29
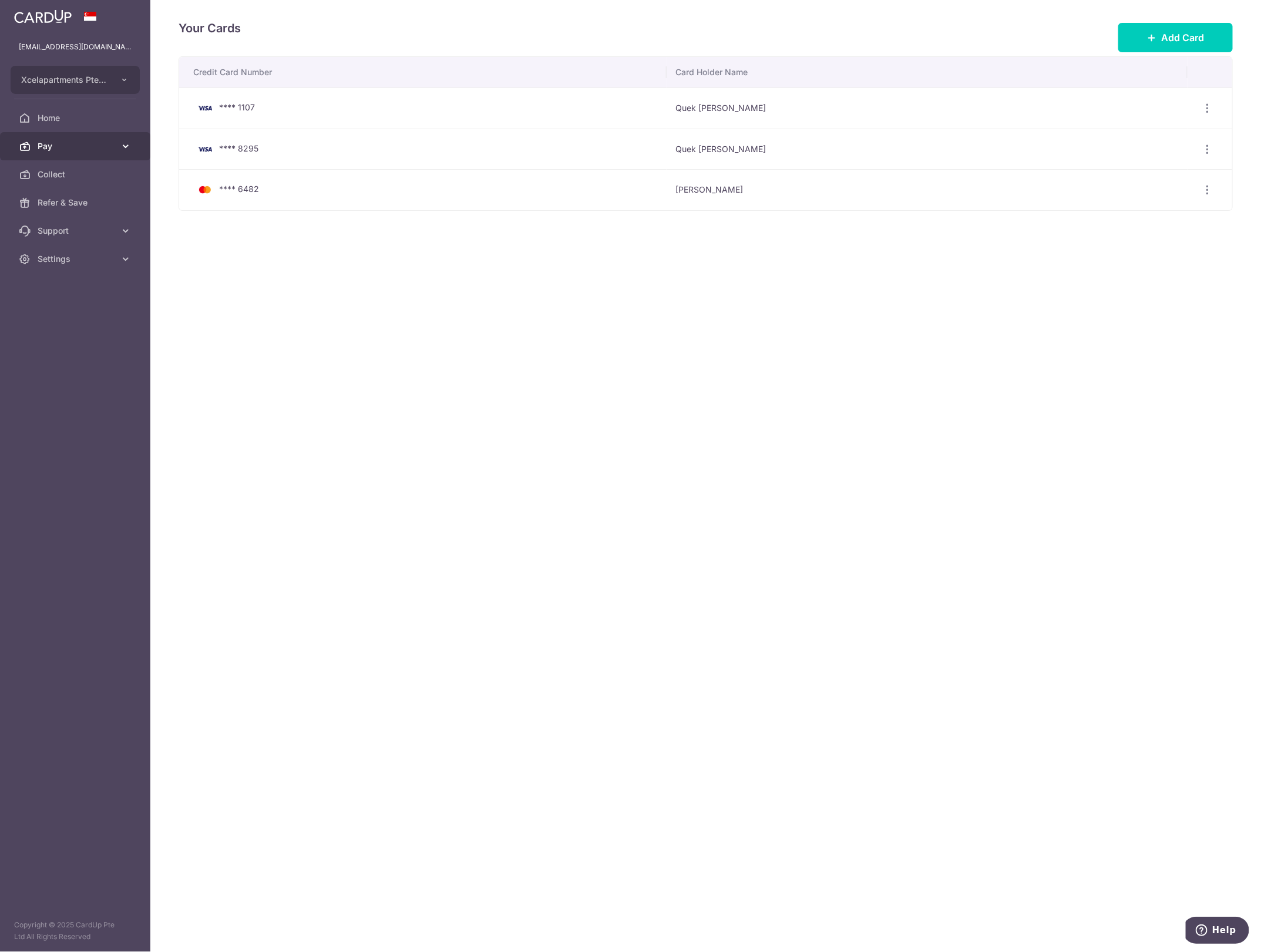
click at [64, 146] on span "Pay" at bounding box center [76, 146] width 77 height 12
click at [74, 168] on span "Payments" at bounding box center [76, 174] width 77 height 12
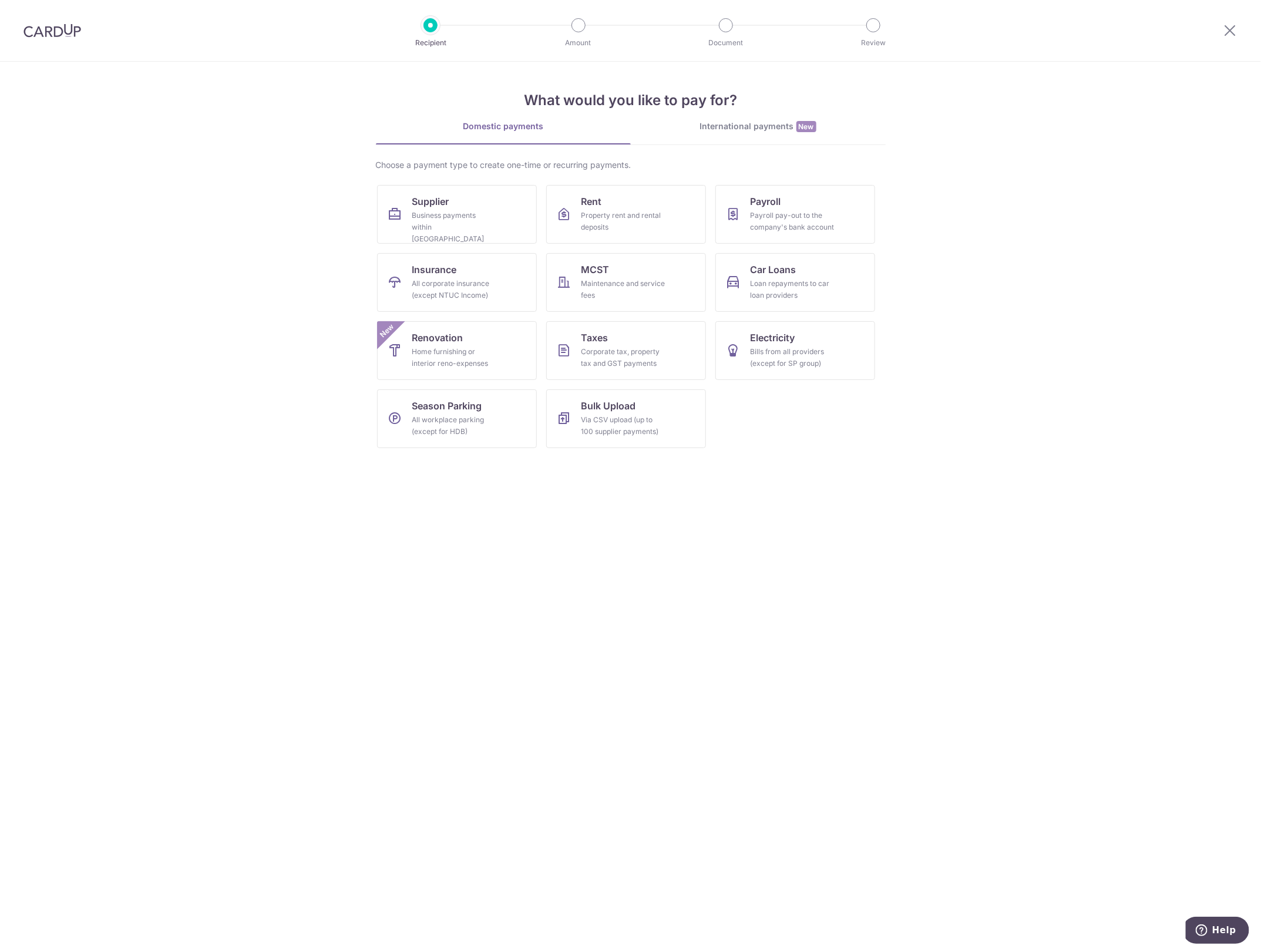
click at [51, 30] on img at bounding box center [52, 30] width 58 height 14
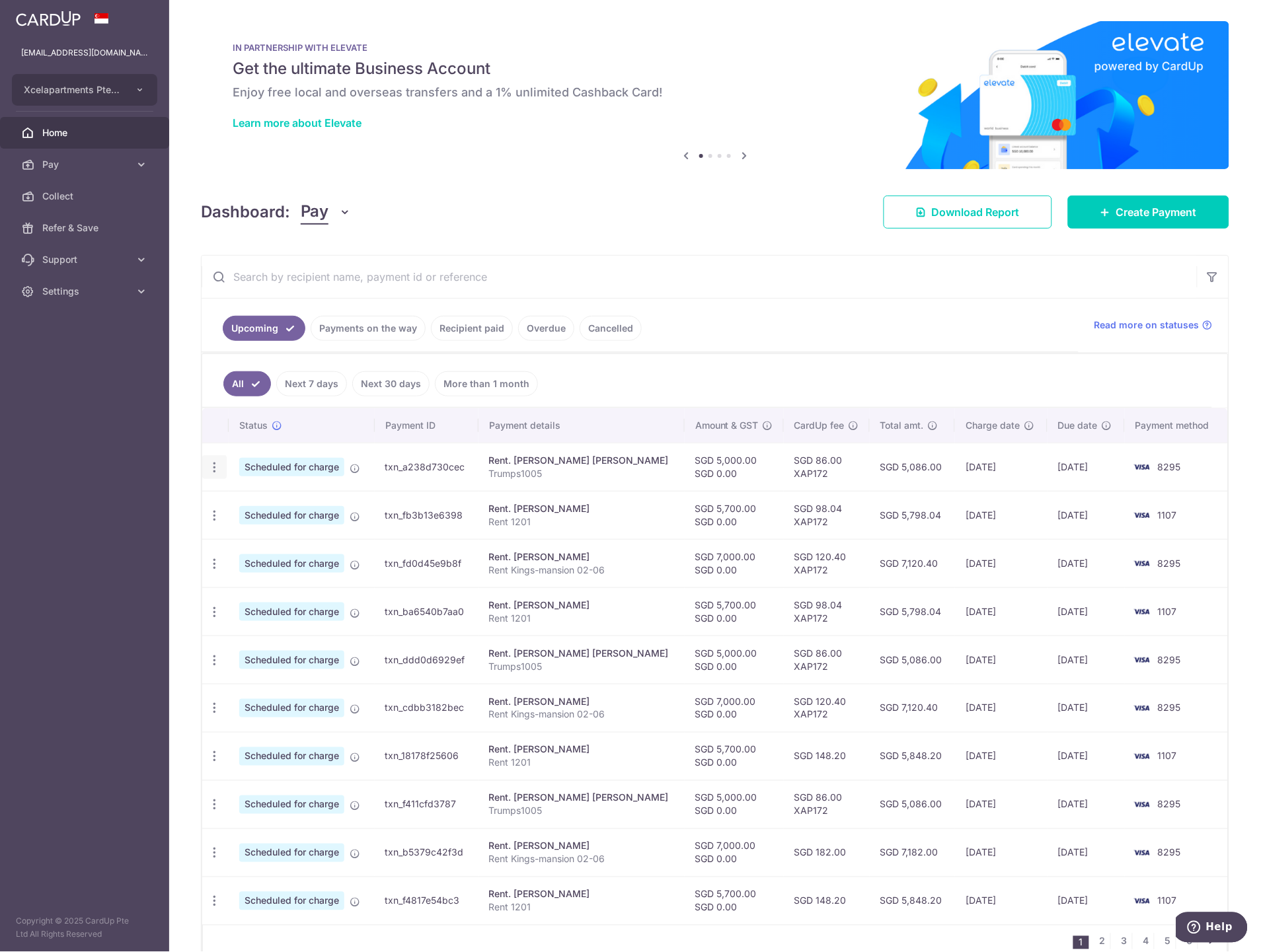
click at [214, 461] on icon "button" at bounding box center [215, 468] width 14 height 14
click at [249, 504] on span "Update payment" at bounding box center [284, 504] width 90 height 15
radio input "true"
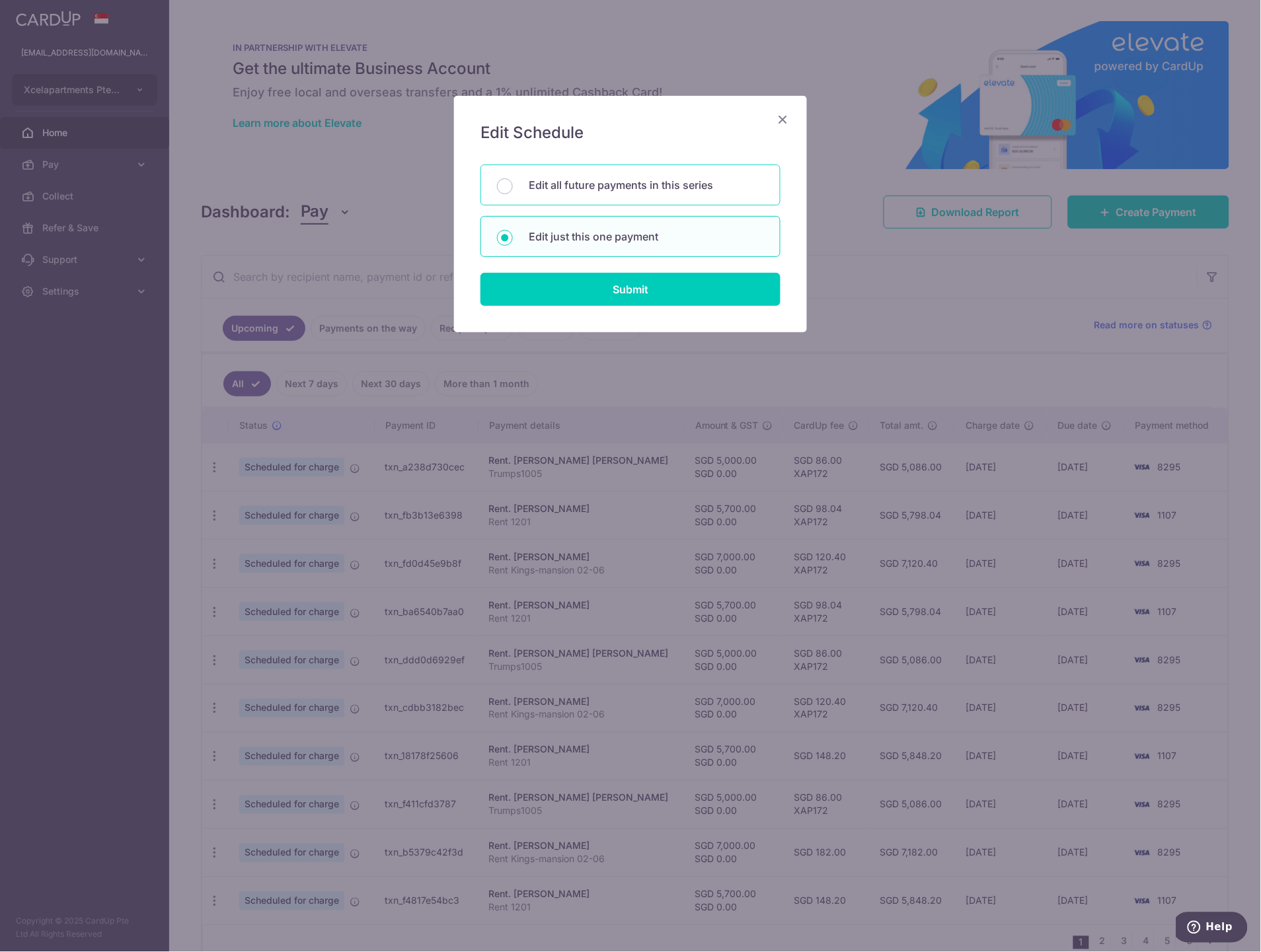
click at [576, 188] on p "Edit all future payments in this series" at bounding box center [645, 185] width 235 height 15
click at [513, 188] on input "Edit all future payments in this series" at bounding box center [504, 187] width 15 height 15
radio input "true"
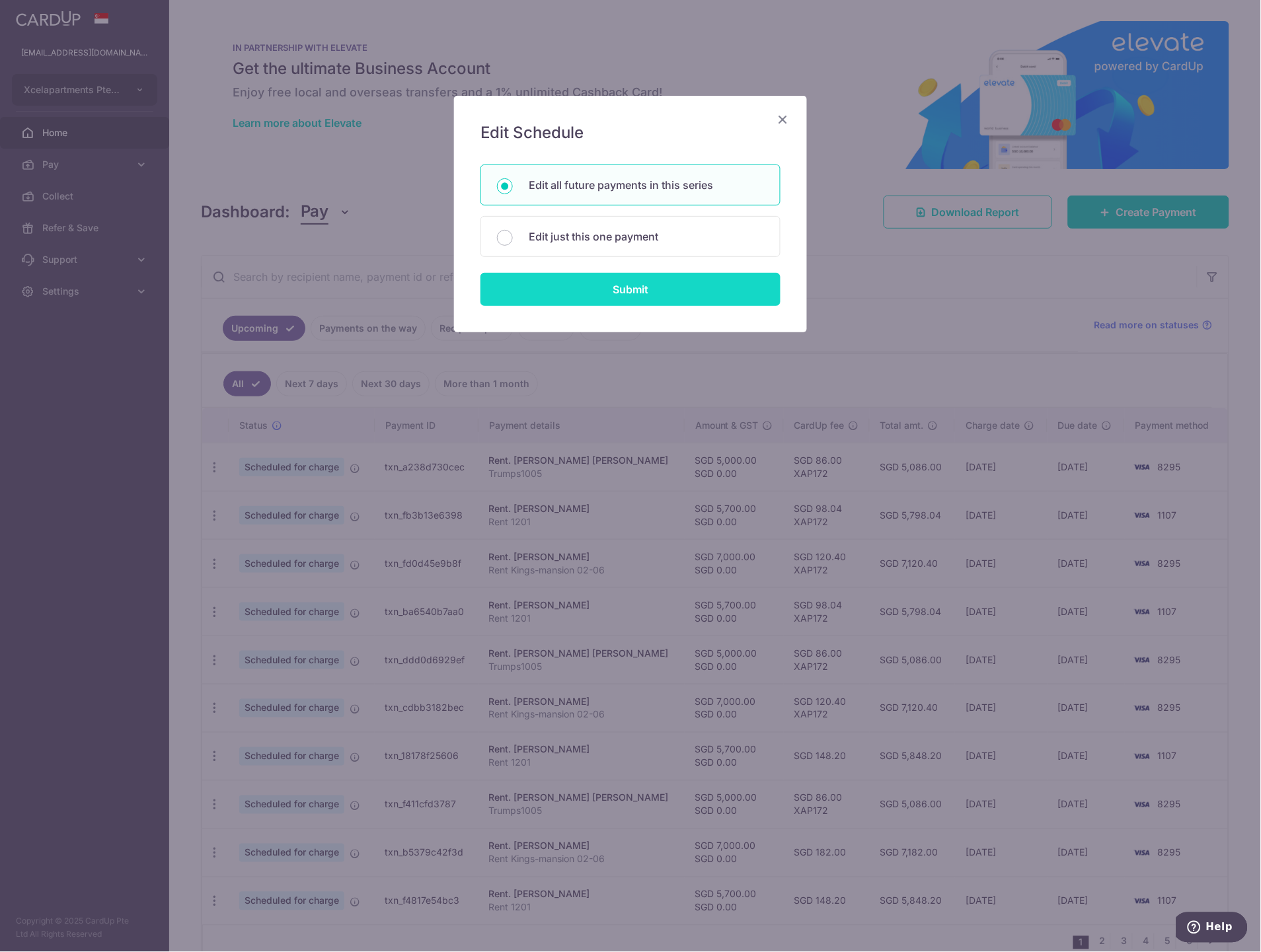
click at [569, 298] on input "Submit" at bounding box center [630, 289] width 300 height 33
radio input "true"
type input "5,000.00"
type input "0.00"
type input "Trumps1005"
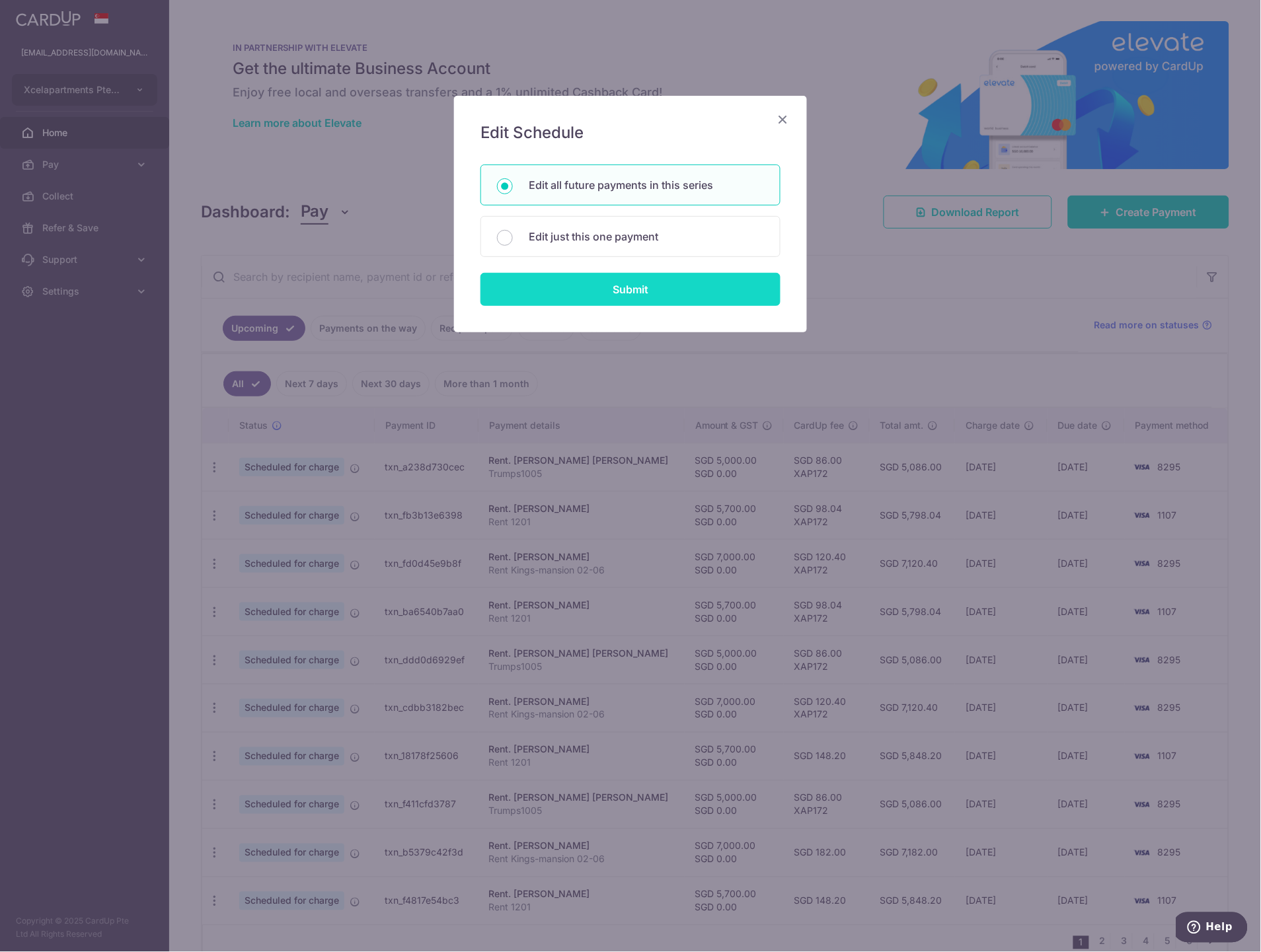
type input "Trumps1005new"
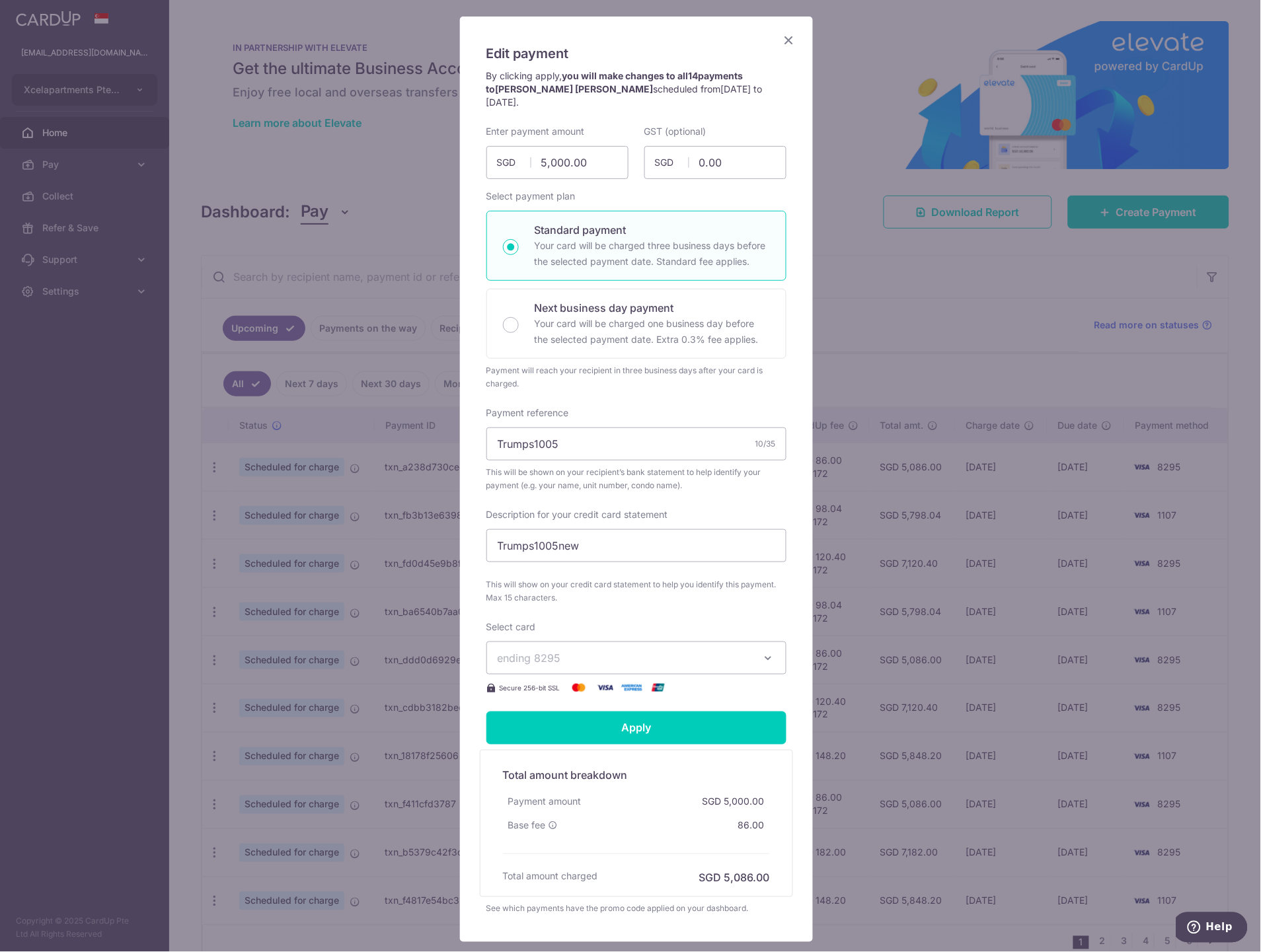
scroll to position [153, 0]
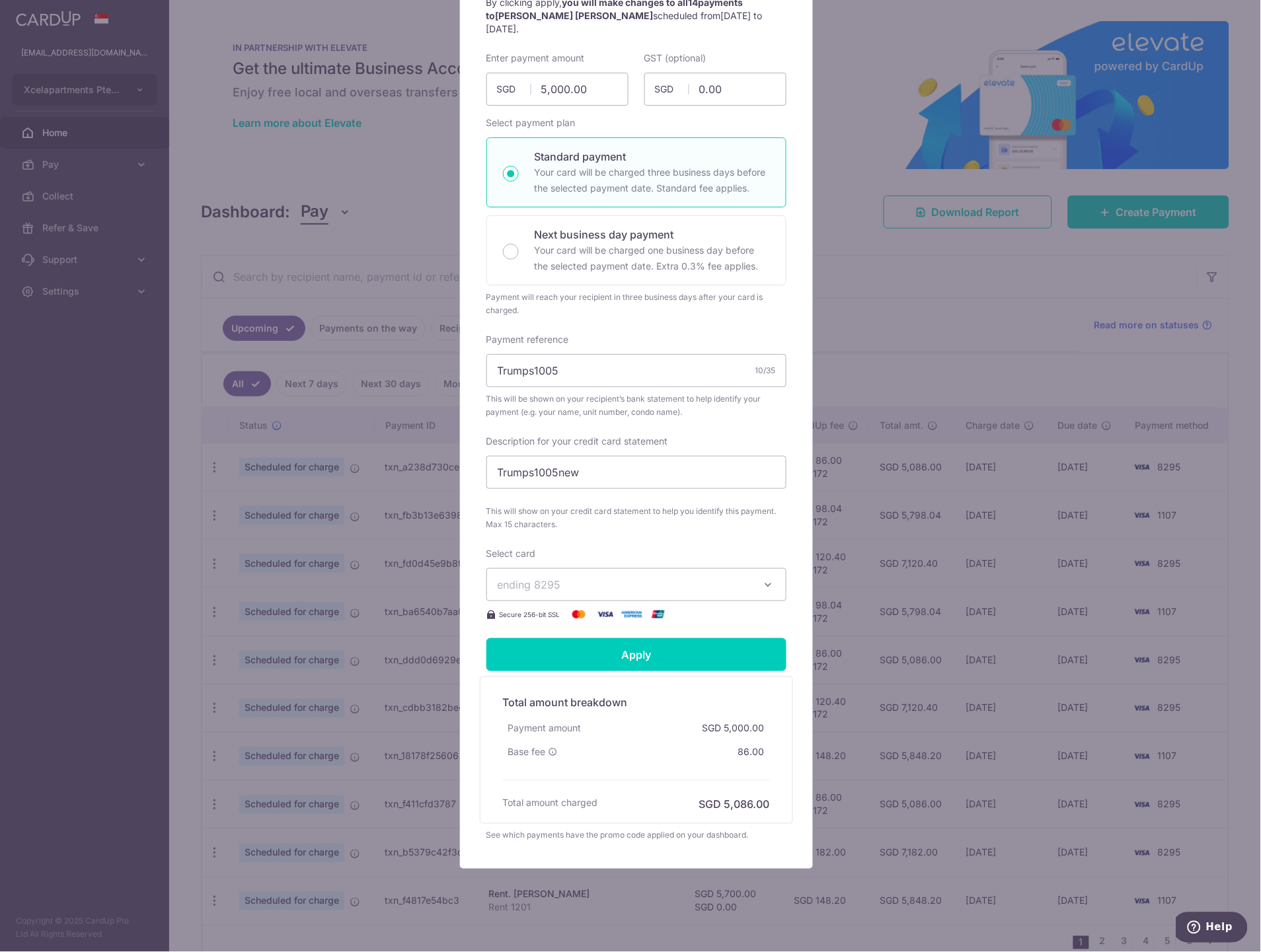
click at [604, 577] on span "ending 8295" at bounding box center [624, 585] width 254 height 15
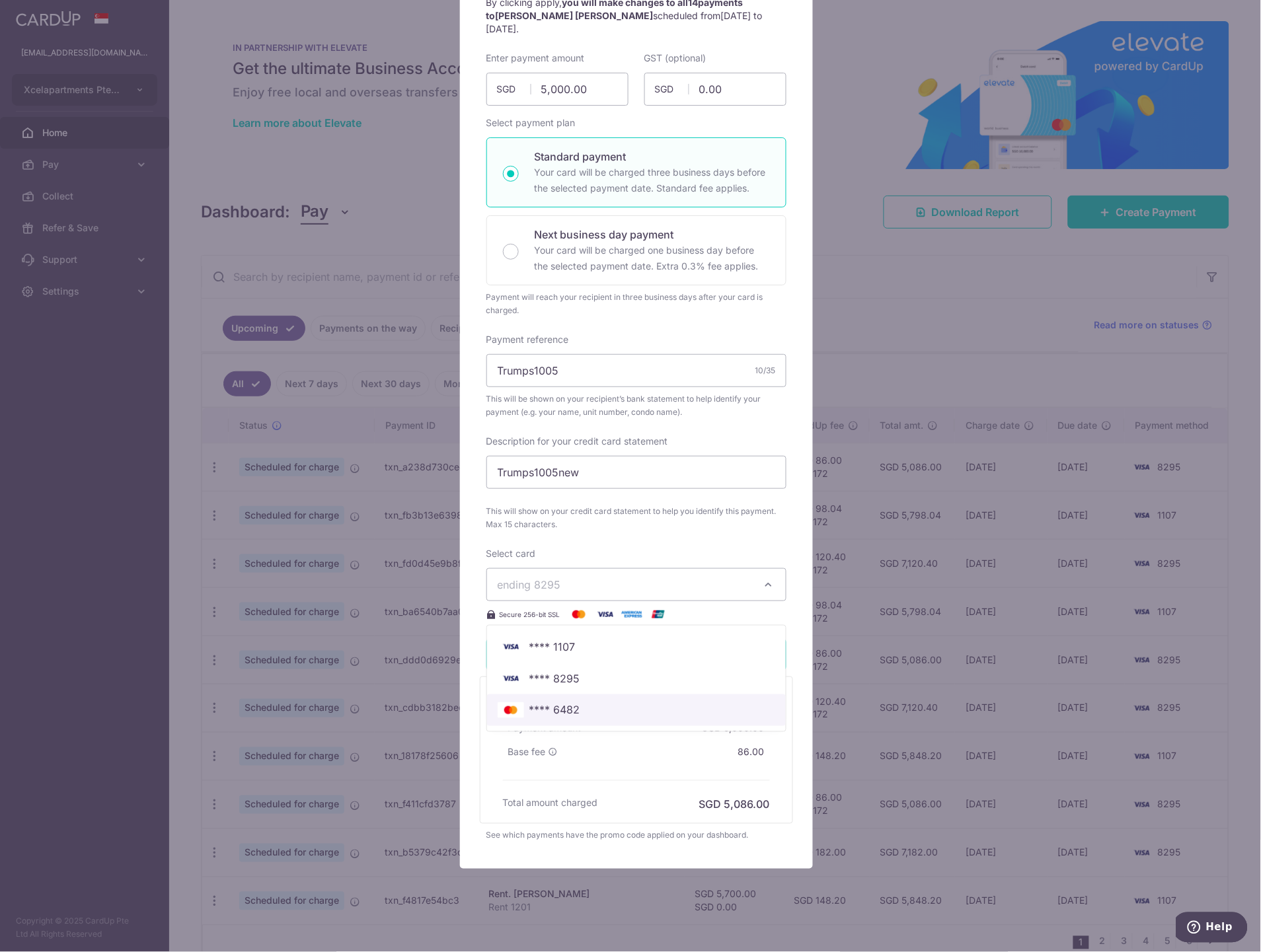
click at [571, 703] on span "**** 6482" at bounding box center [555, 710] width 51 height 15
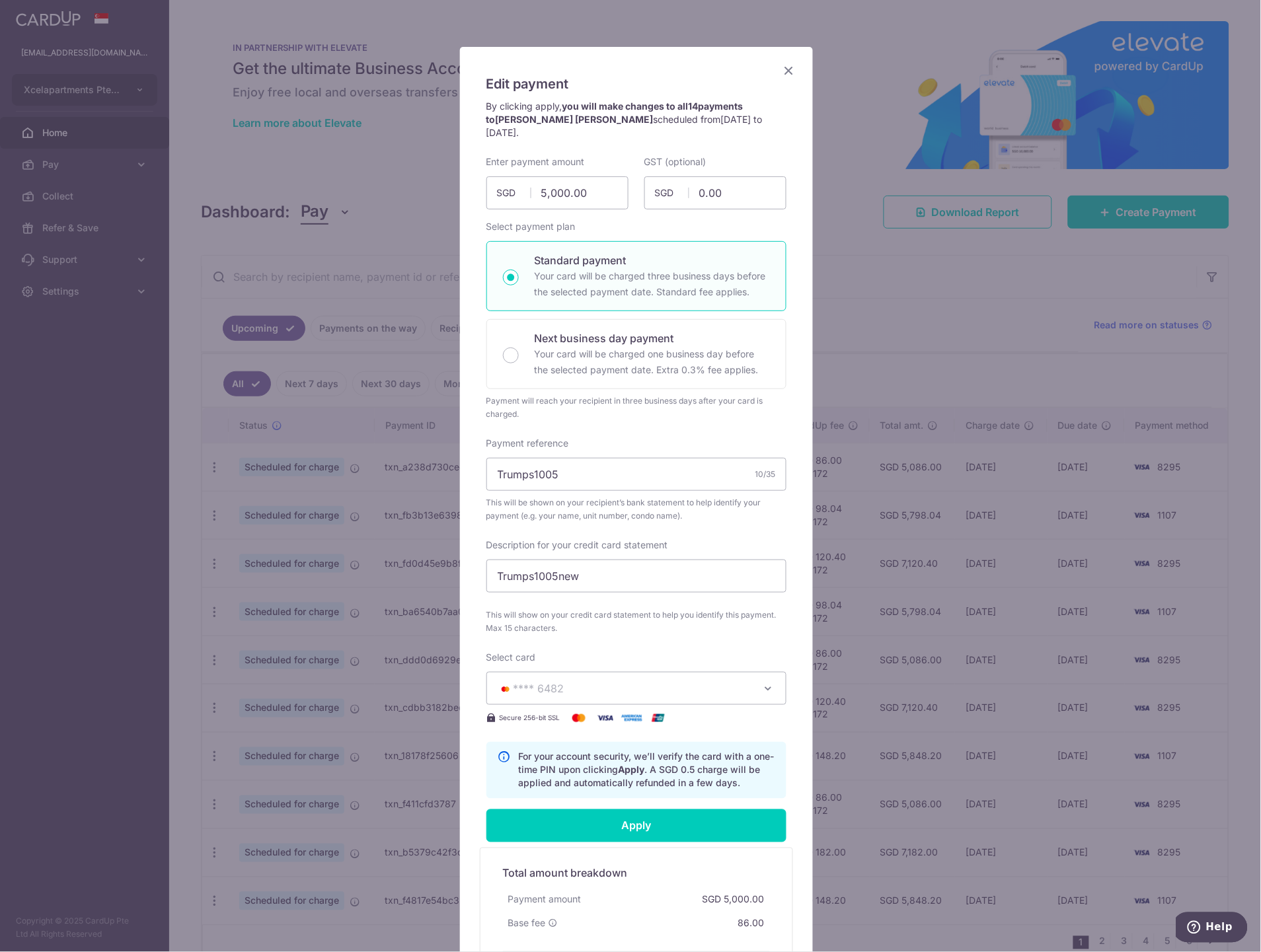
scroll to position [220, 0]
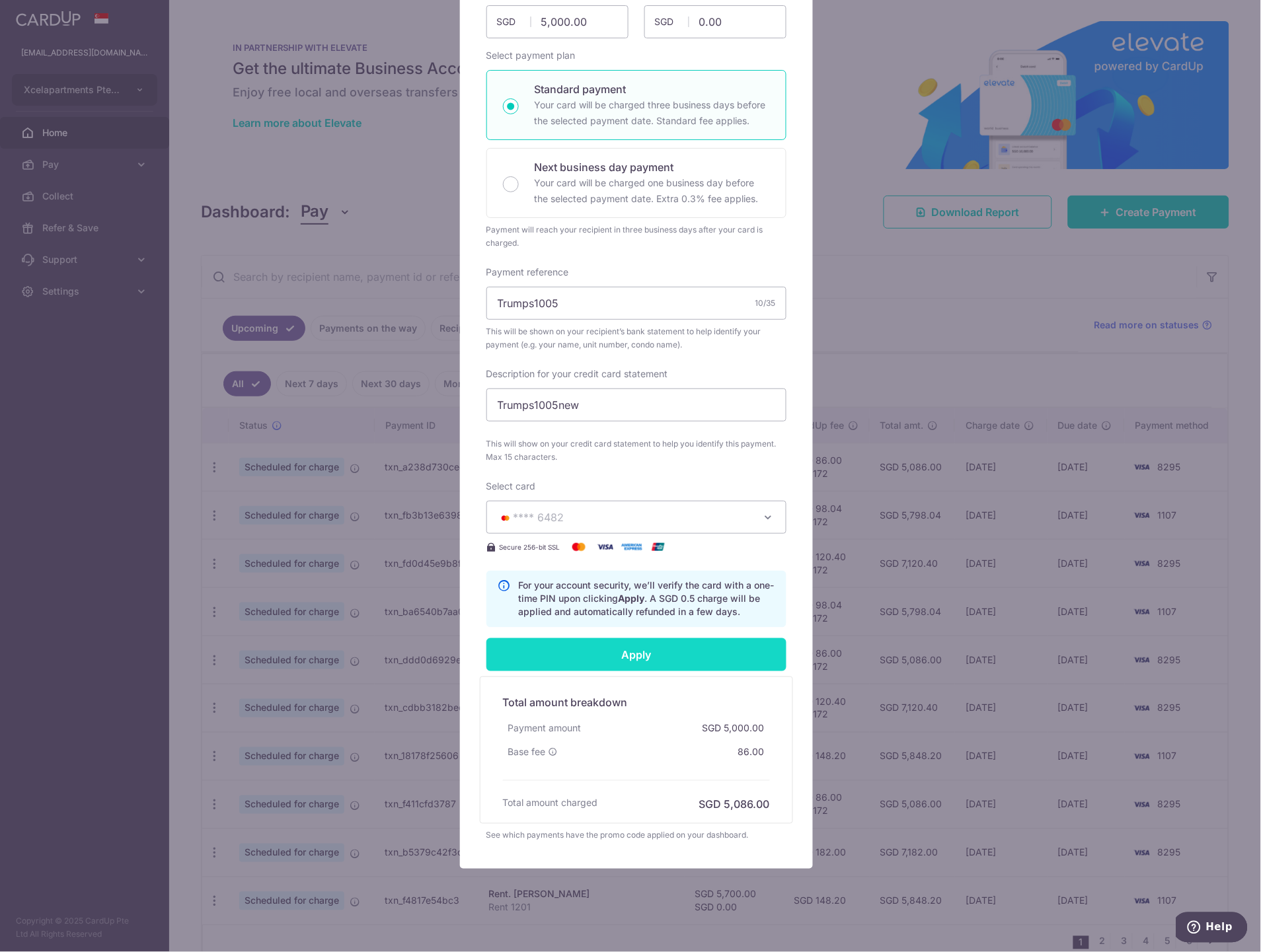
click at [619, 643] on input "Apply" at bounding box center [636, 655] width 300 height 33
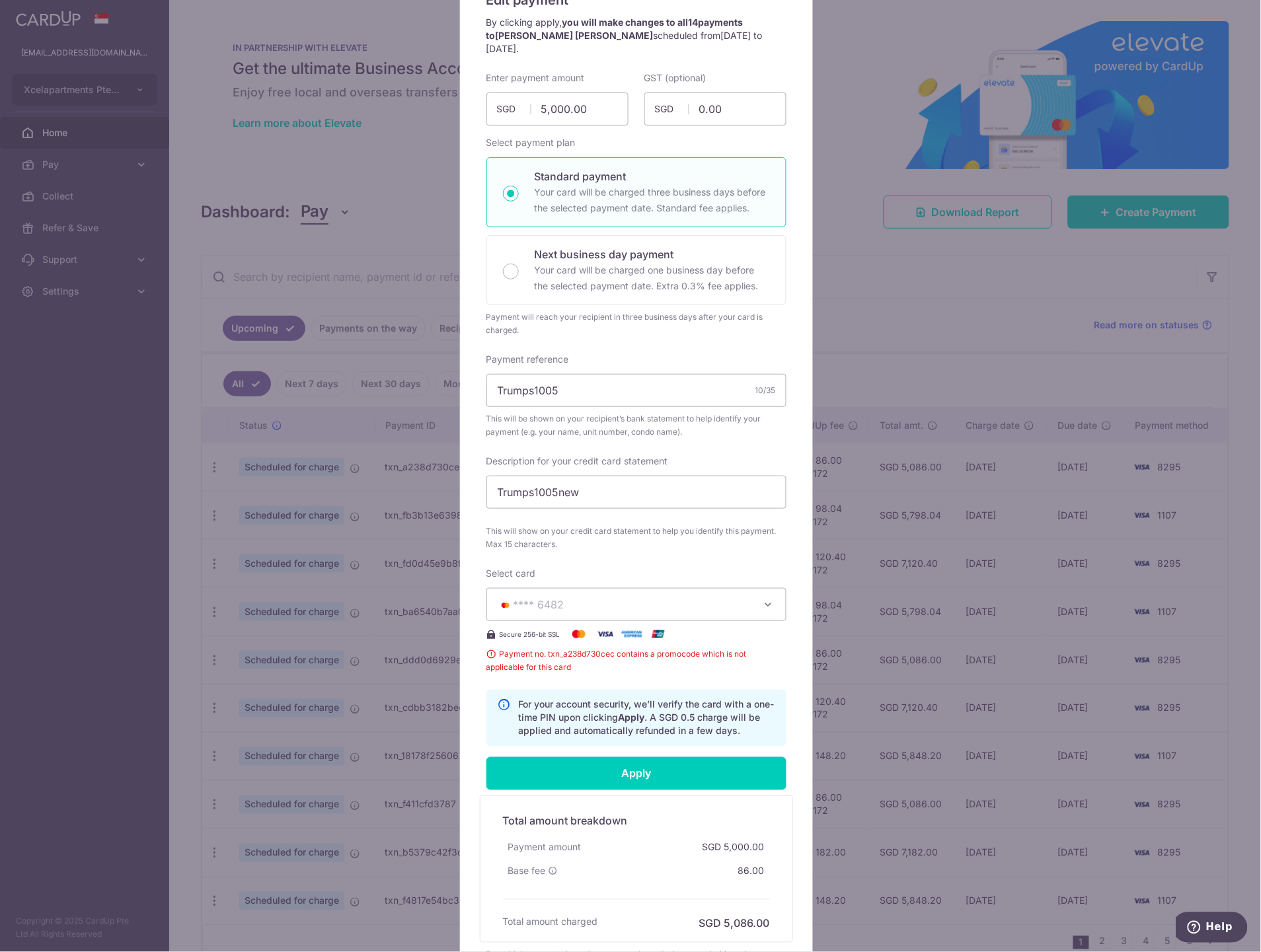
scroll to position [0, 0]
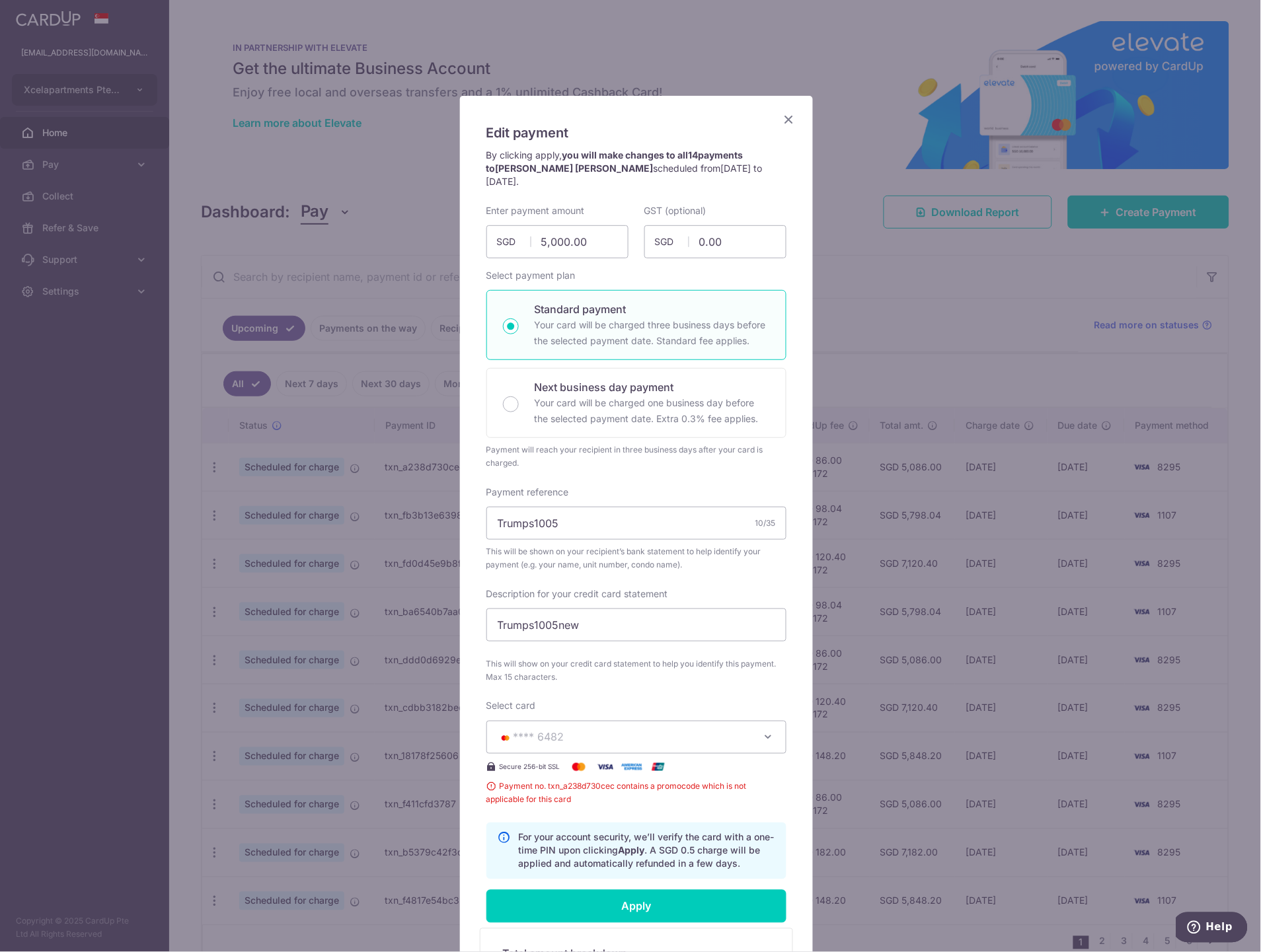
click at [787, 121] on icon "Close" at bounding box center [788, 119] width 15 height 16
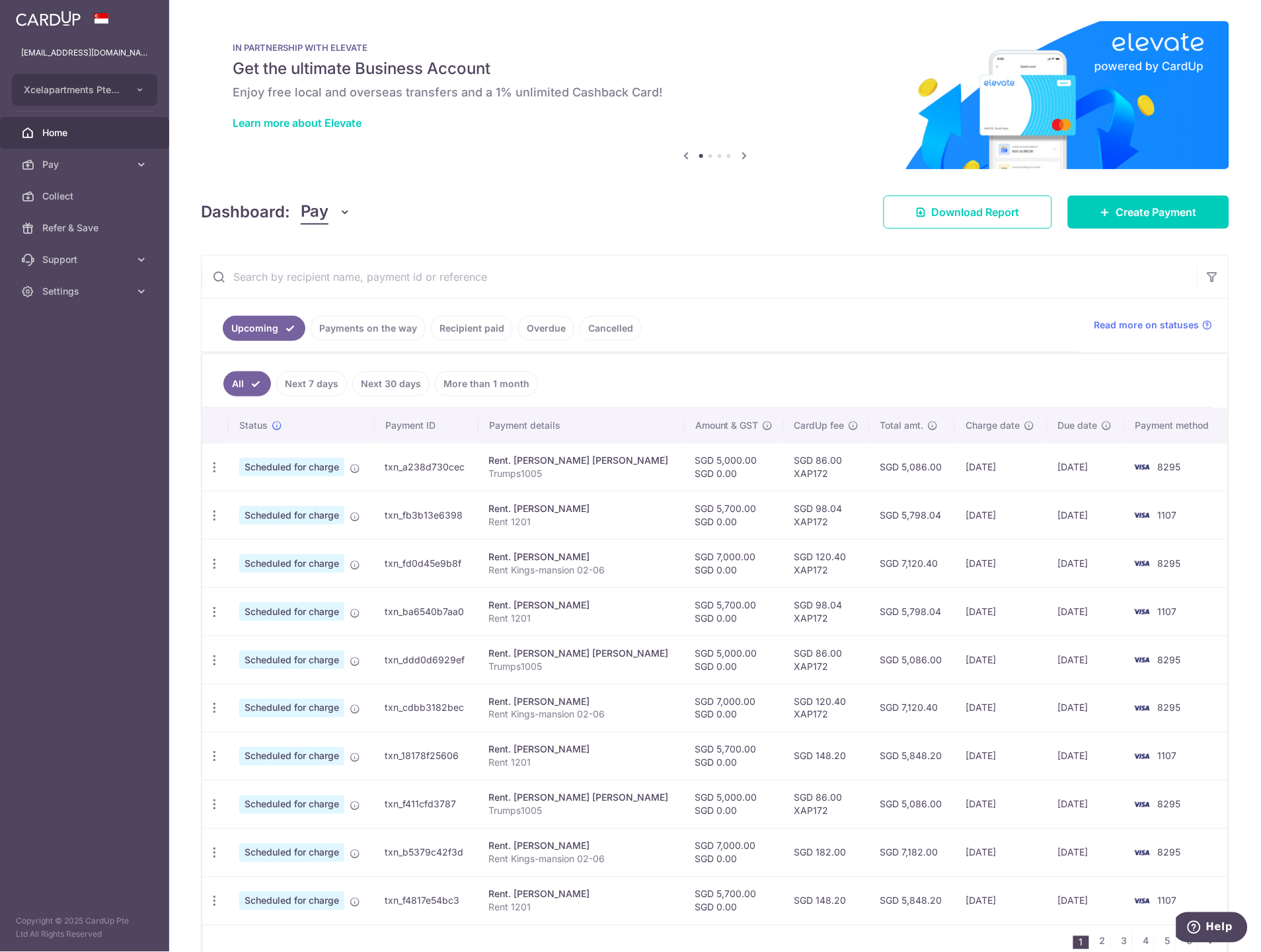
click at [790, 451] on td "SGD 86.00 XAP172" at bounding box center [826, 467] width 86 height 48
click at [215, 467] on icon "button" at bounding box center [215, 468] width 14 height 14
click at [281, 506] on span "Update payment" at bounding box center [284, 504] width 90 height 15
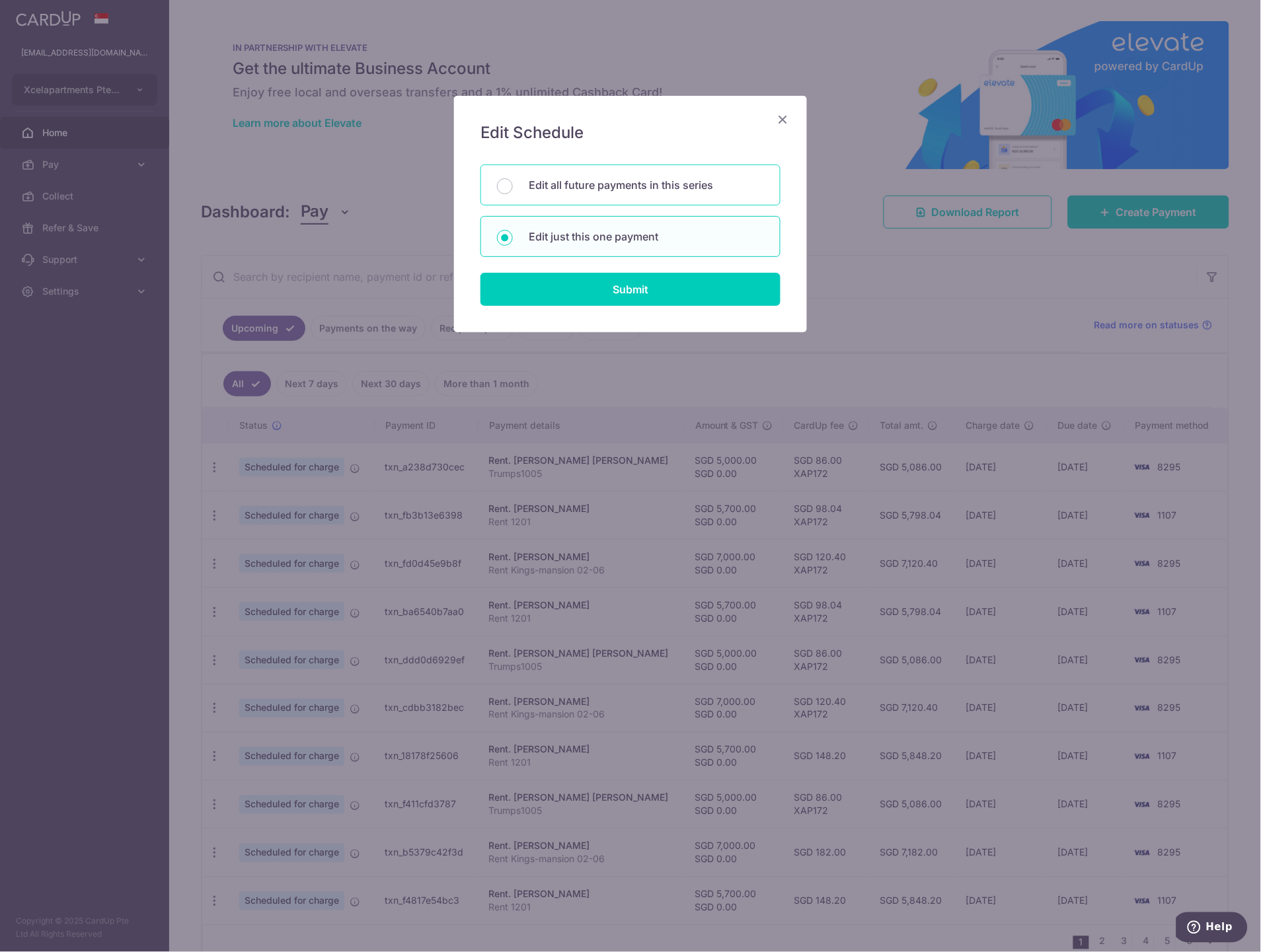
click at [651, 191] on p "Edit all future payments in this series" at bounding box center [645, 185] width 235 height 15
click at [513, 191] on input "Edit all future payments in this series" at bounding box center [504, 187] width 15 height 15
radio input "true"
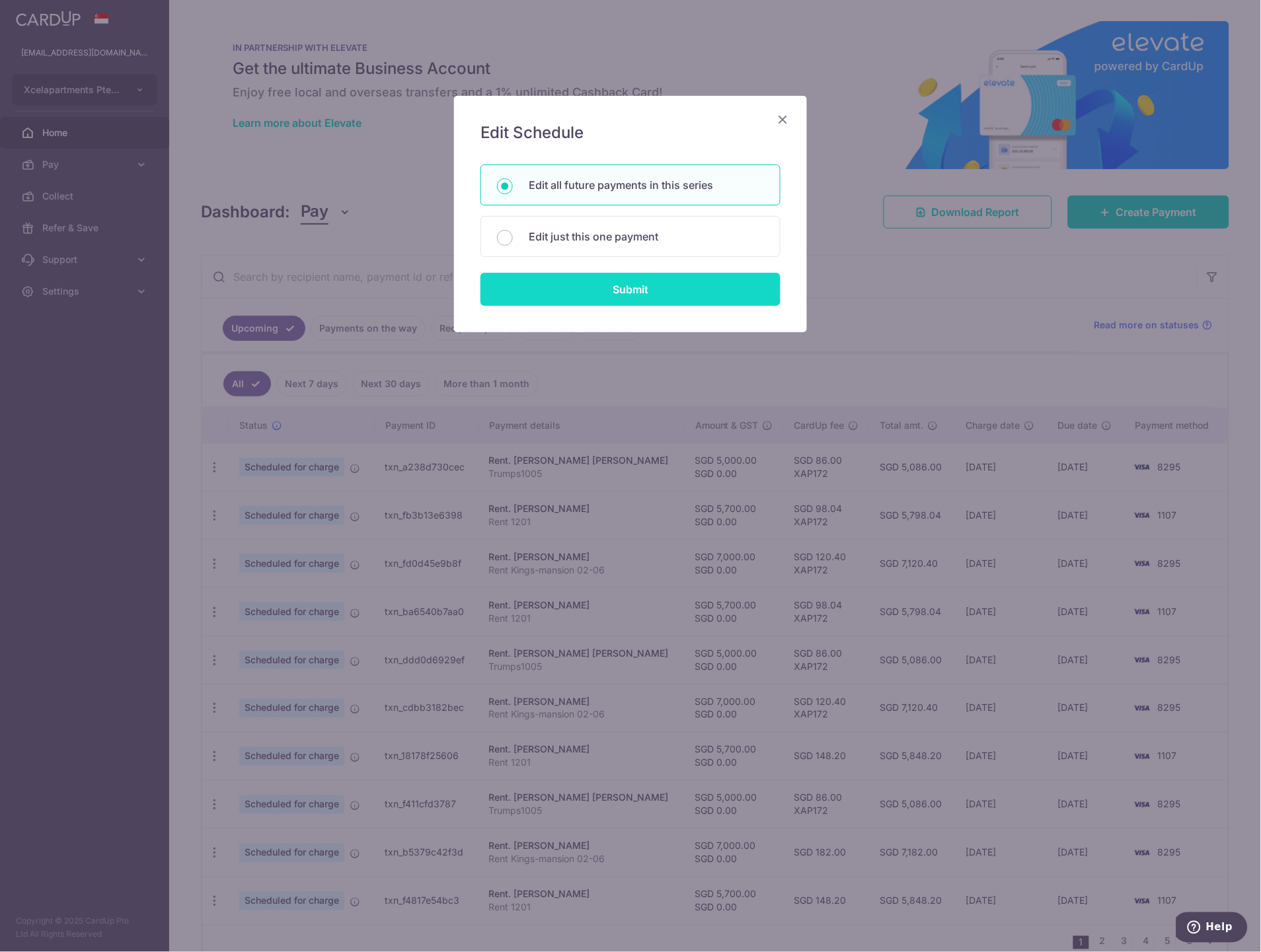
click at [643, 285] on input "Submit" at bounding box center [630, 289] width 300 height 33
radio input "true"
type input "5,000.00"
type input "0.00"
type input "Trumps1005"
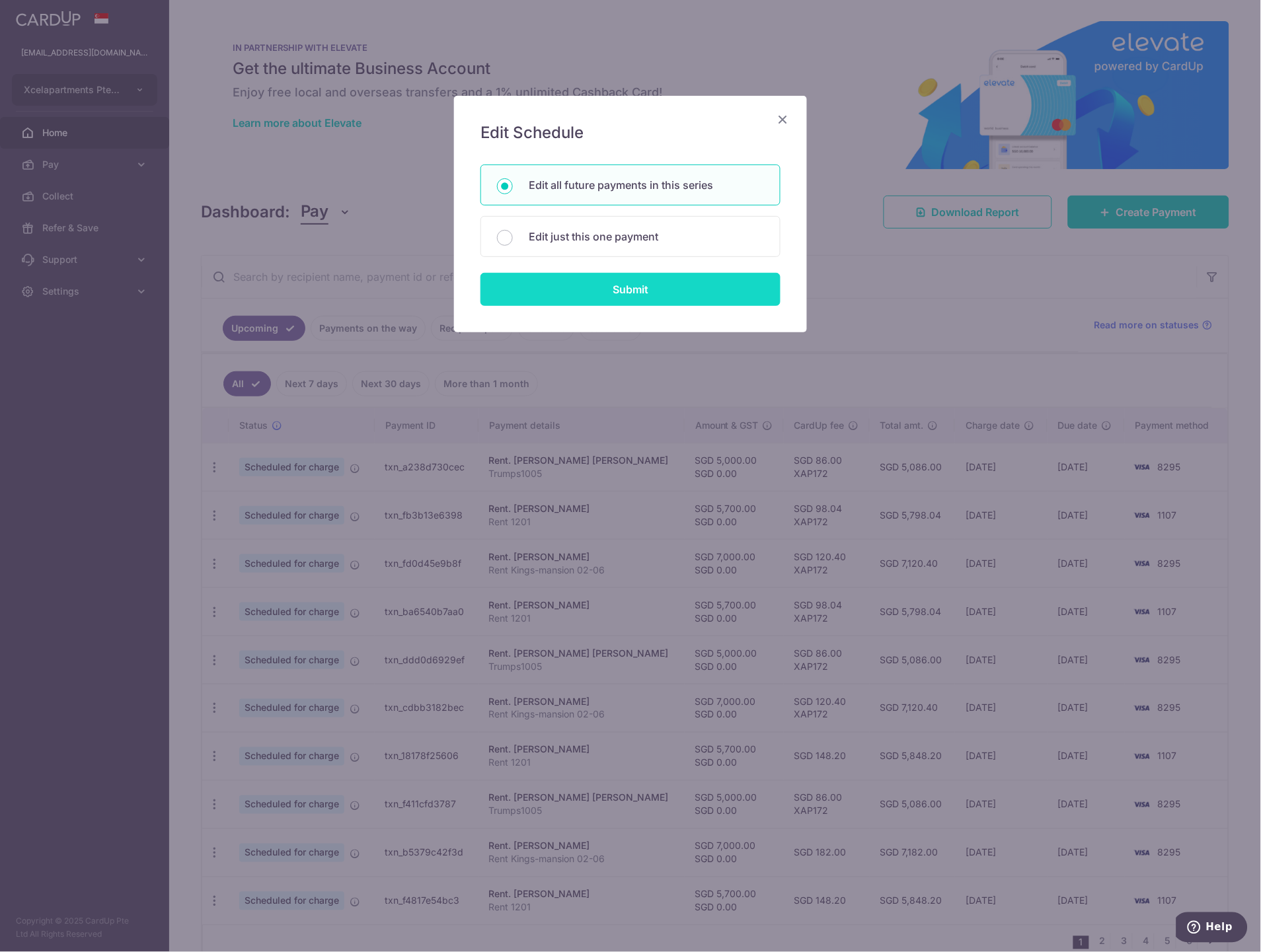
type input "Trumps1005new"
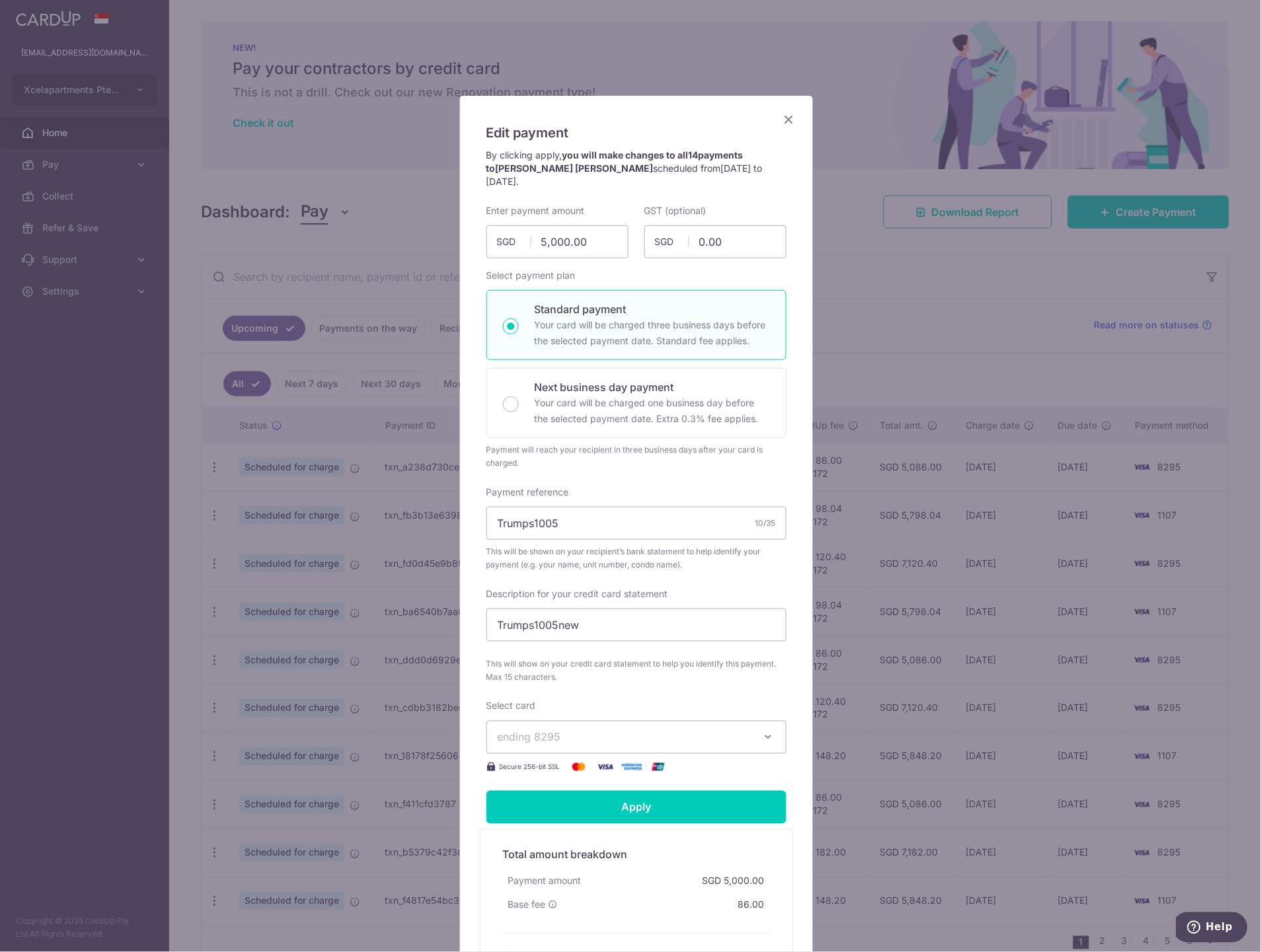
click at [785, 112] on icon "Close" at bounding box center [788, 119] width 15 height 16
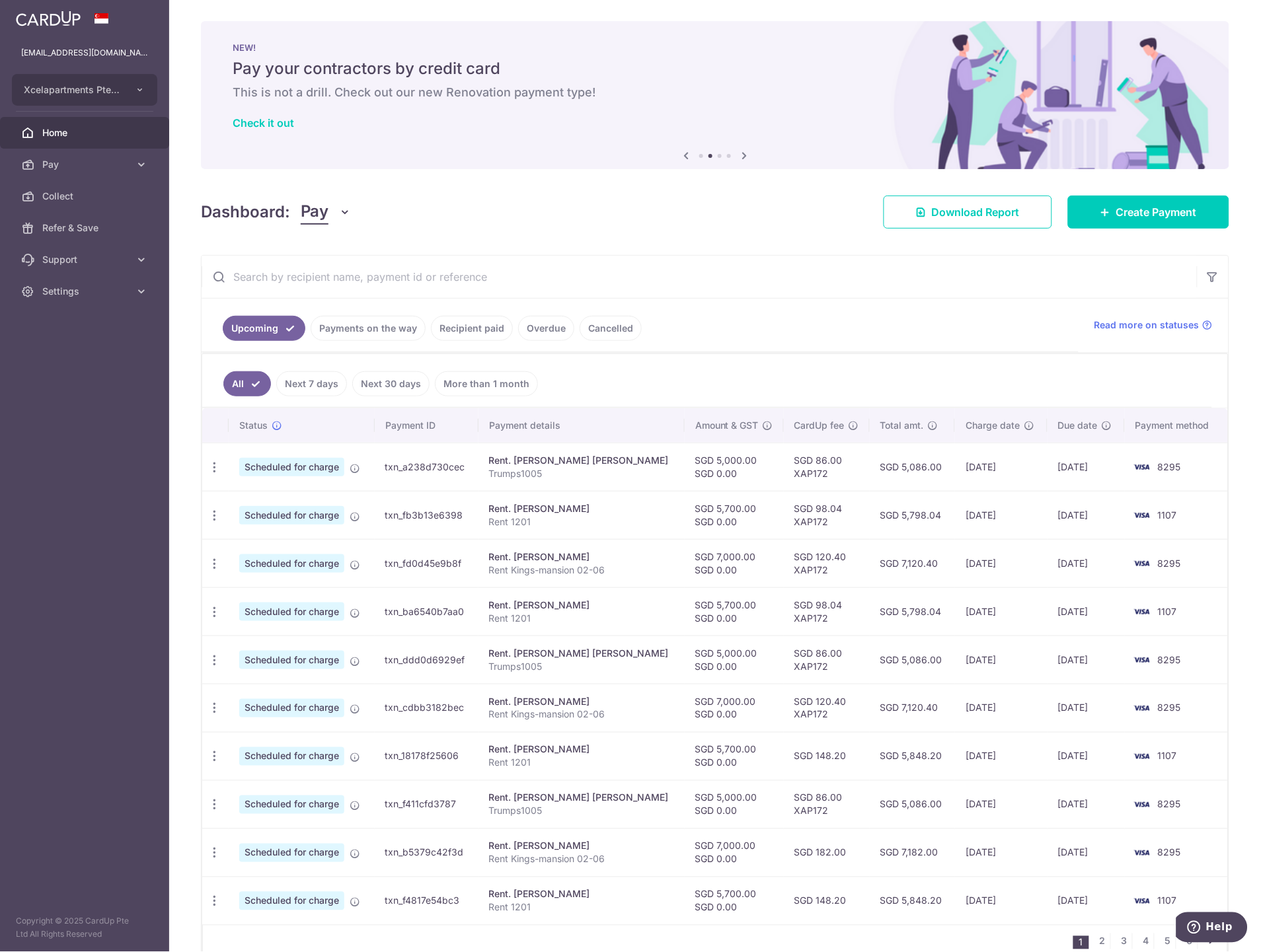
scroll to position [71, 0]
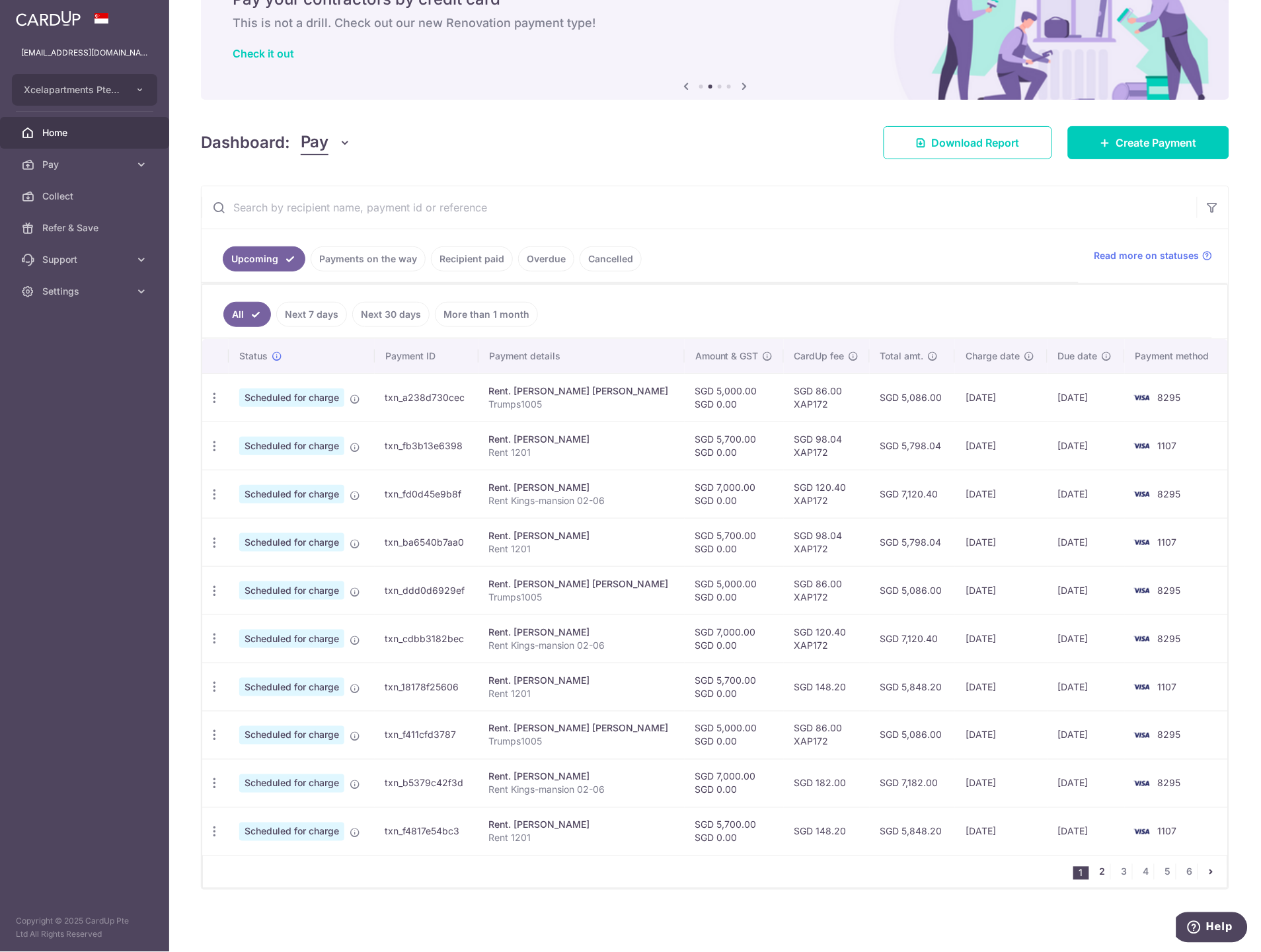
click at [1094, 873] on link "2" at bounding box center [1102, 872] width 15 height 15
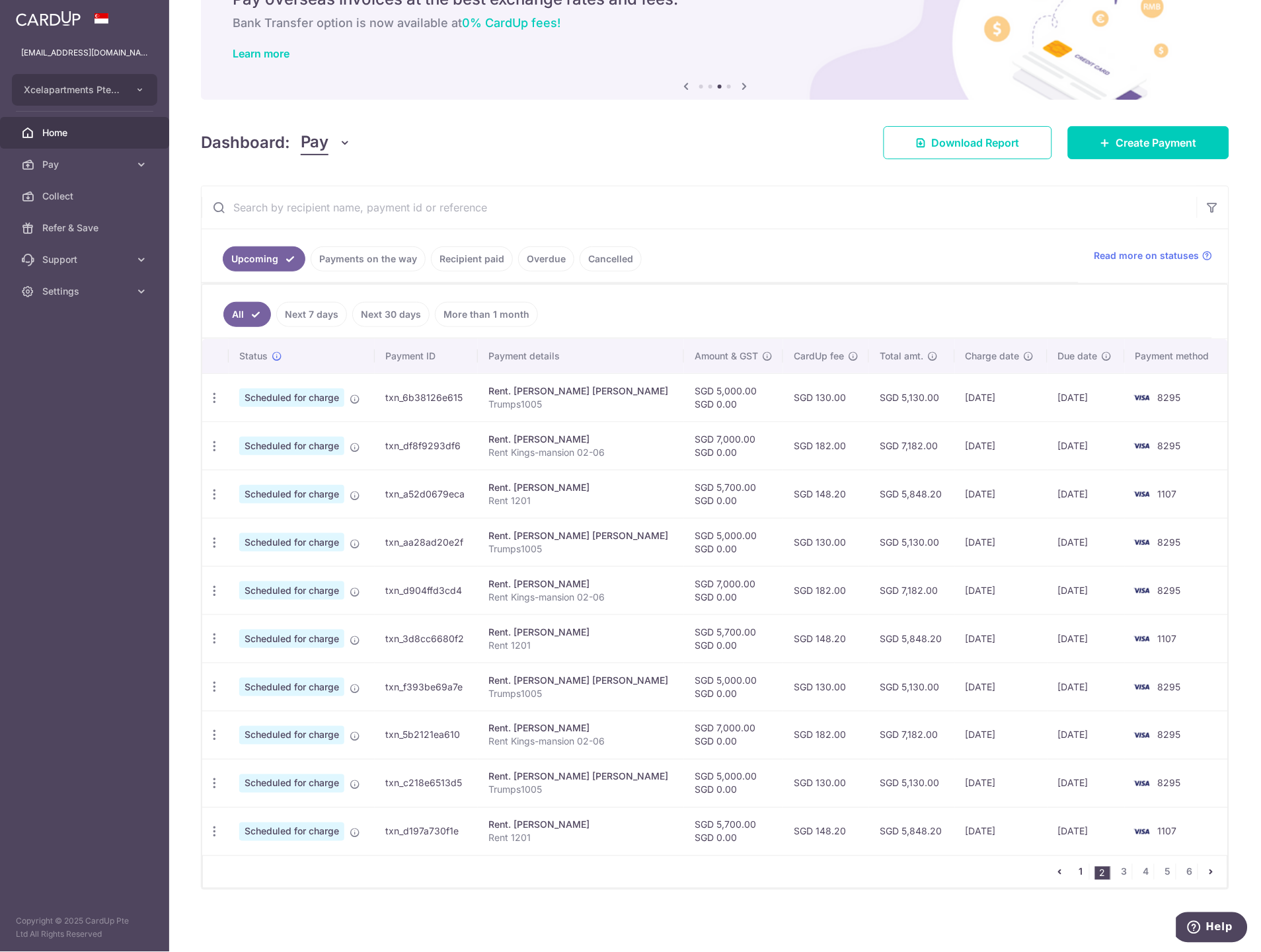
click at [1073, 868] on link "1" at bounding box center [1080, 872] width 15 height 15
